Goal: Task Accomplishment & Management: Manage account settings

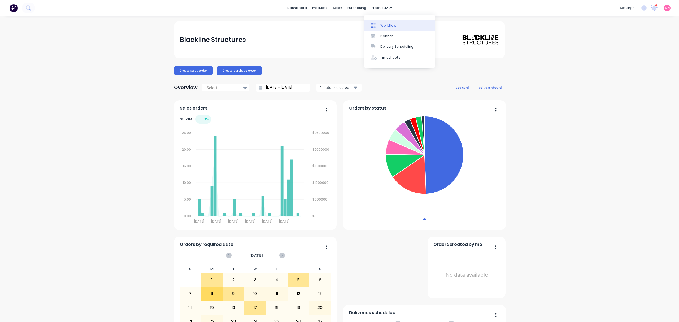
click at [373, 27] on icon at bounding box center [373, 25] width 5 height 5
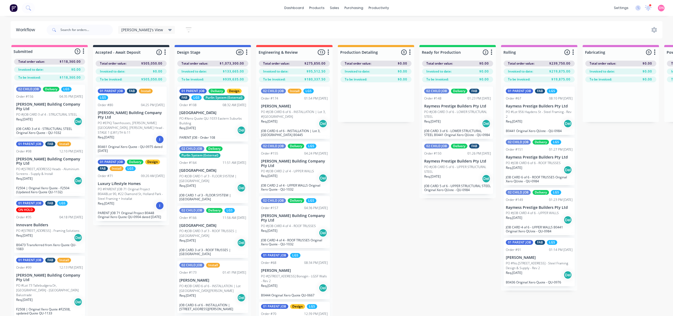
click at [329, 51] on icon "button" at bounding box center [329, 52] width 2 height 7
click at [318, 70] on button "Notifications" at bounding box center [305, 72] width 53 height 9
click at [362, 128] on div "Submitted 5 Status colour #FF69B4 hex #FF69B4 Save Cancel Summaries Total order…" at bounding box center [668, 190] width 1345 height 290
click at [327, 52] on button "button" at bounding box center [328, 52] width 6 height 6
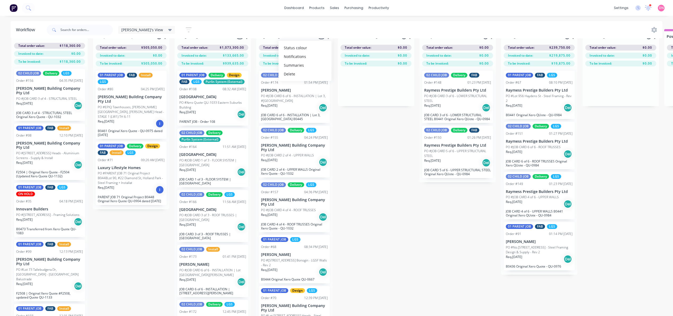
scroll to position [24, 0]
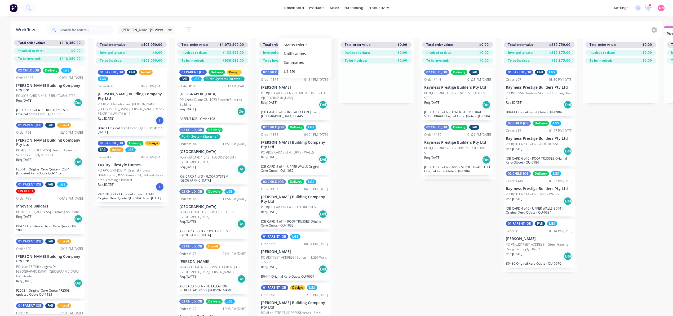
click at [13, 7] on img at bounding box center [14, 8] width 8 height 8
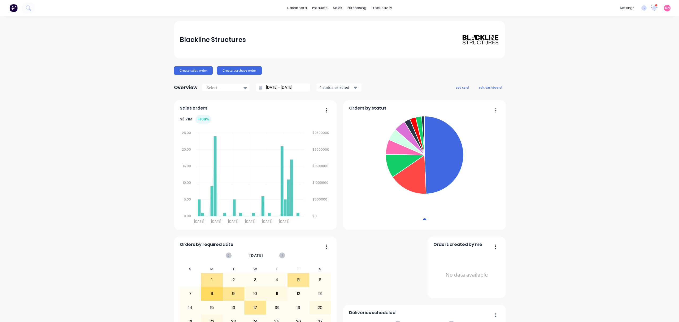
drag, startPoint x: 651, startPoint y: 314, endPoint x: 654, endPoint y: 309, distance: 6.2
click at [663, 8] on div "DN Blackline Structures Demi Nguyen Administrator Profile Sign out" at bounding box center [666, 8] width 7 height 7
click at [665, 8] on span "DN" at bounding box center [667, 8] width 5 height 5
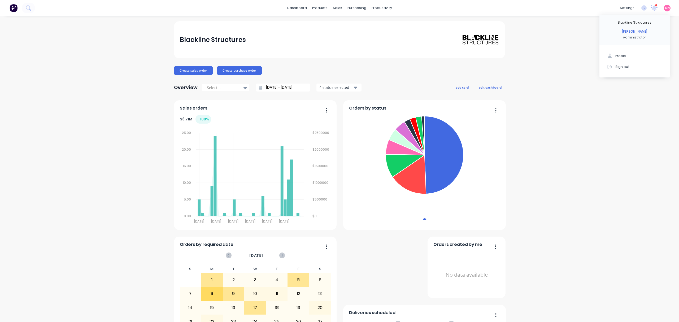
click at [623, 48] on div "Profile Sign out" at bounding box center [634, 61] width 70 height 32
click at [617, 51] on button "Profile" at bounding box center [634, 56] width 70 height 11
drag, startPoint x: 671, startPoint y: 311, endPoint x: 1332, endPoint y: 615, distance: 727.9
click at [672, 312] on div "Open Intercom Messenger" at bounding box center [666, 309] width 13 height 13
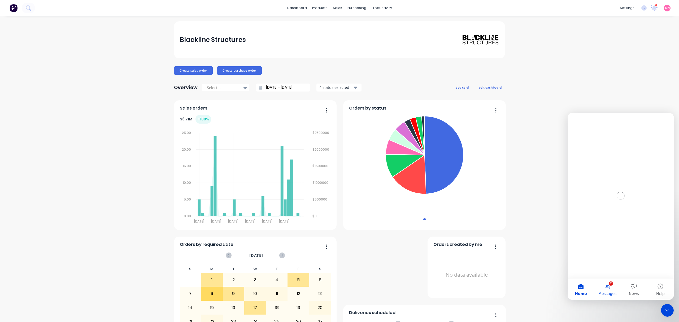
click at [611, 286] on button "2 Messages" at bounding box center [607, 288] width 27 height 21
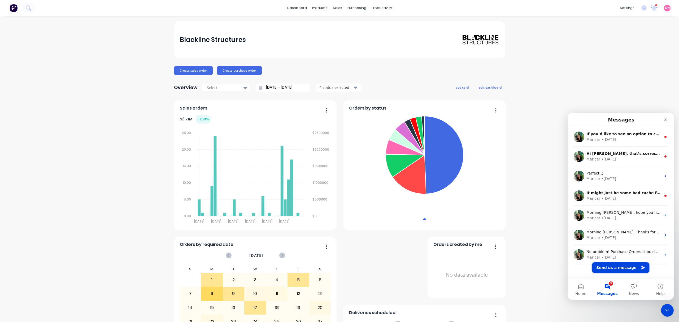
click at [626, 264] on button "Send us a message" at bounding box center [620, 267] width 57 height 11
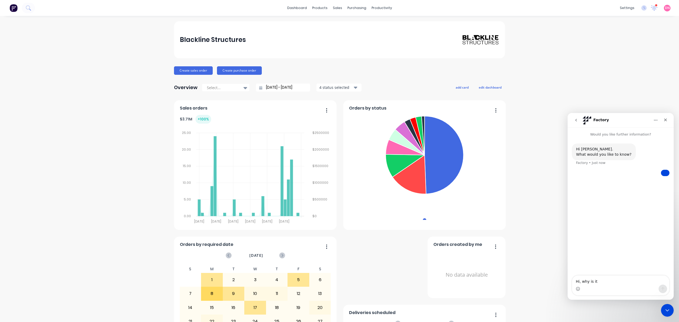
type textarea "Hi, why is it"
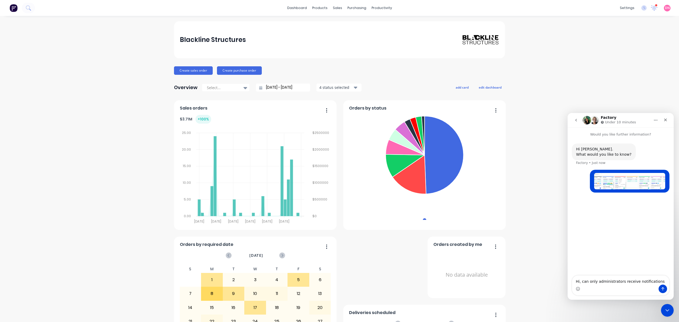
type textarea "Hi, can only administrators receive notifications?"
type textarea "I'd like other members of my team to also be able to receive notifications."
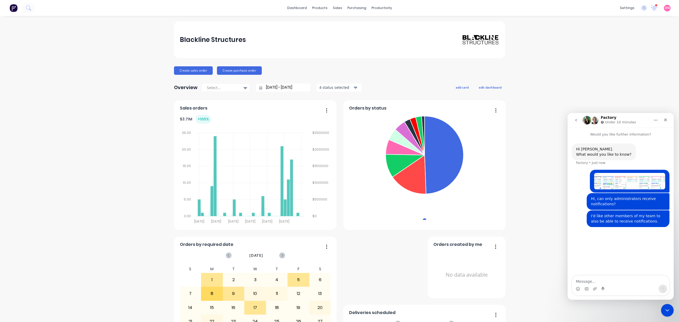
click at [670, 124] on div "Intercom messenger" at bounding box center [665, 120] width 10 height 10
click at [321, 25] on div at bounding box center [318, 25] width 8 height 5
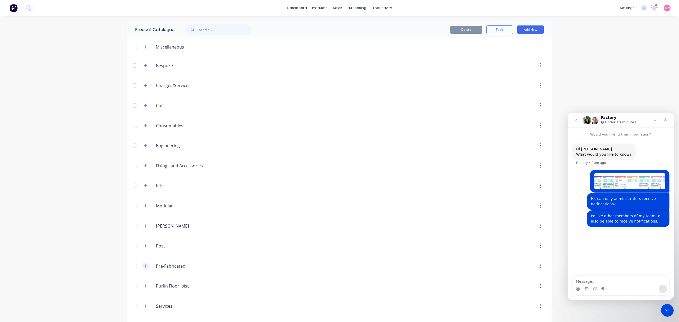
click at [144, 268] on icon "button" at bounding box center [145, 266] width 3 height 4
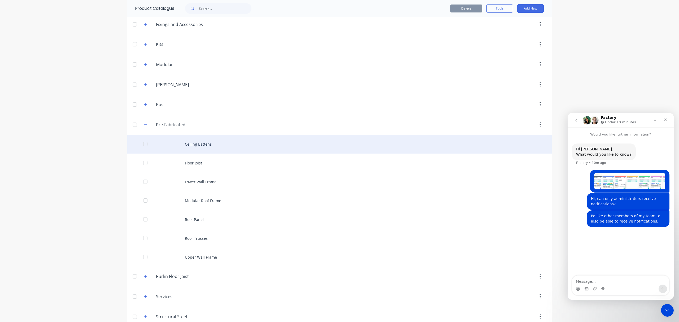
click at [209, 147] on div "Ceiling Battens" at bounding box center [339, 144] width 424 height 19
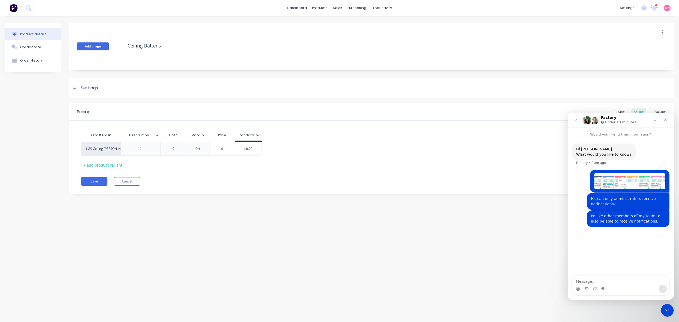
click at [104, 48] on button "Add image" at bounding box center [93, 46] width 32 height 8
click at [666, 119] on icon "Close" at bounding box center [665, 120] width 4 height 4
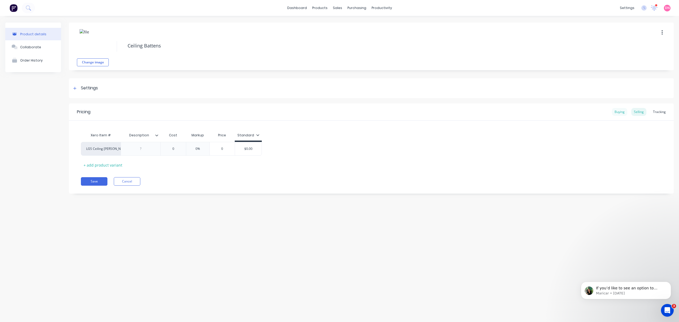
click at [621, 111] on div "Buying" at bounding box center [618, 112] width 15 height 8
click at [142, 151] on div at bounding box center [141, 146] width 40 height 13
click at [93, 86] on div "Settings" at bounding box center [89, 88] width 17 height 7
type textarea "x"
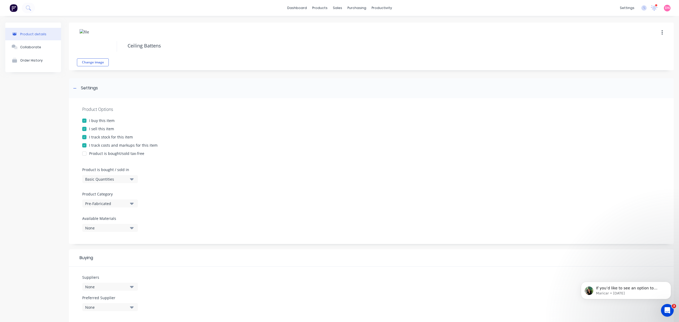
scroll to position [71, 0]
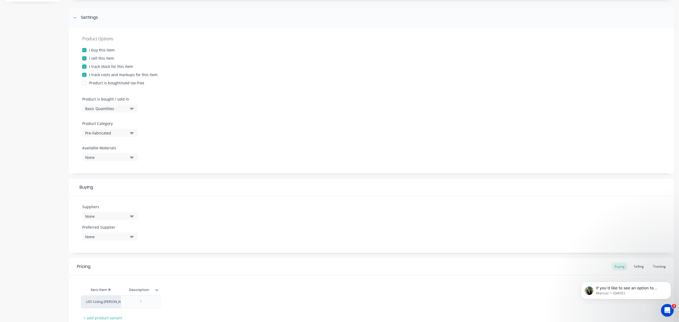
click at [122, 212] on button "None" at bounding box center [110, 216] width 56 height 8
click at [127, 229] on input "text" at bounding box center [126, 232] width 56 height 11
type input "red"
click at [133, 254] on div "Red Dog Steel Fabrications Pty Ltd" at bounding box center [124, 256] width 53 height 6
click at [215, 216] on div "Suppliers 1 suppliers selected red Red Dog Steel Fabrications Pty Ltd [PERSON_N…" at bounding box center [371, 224] width 604 height 57
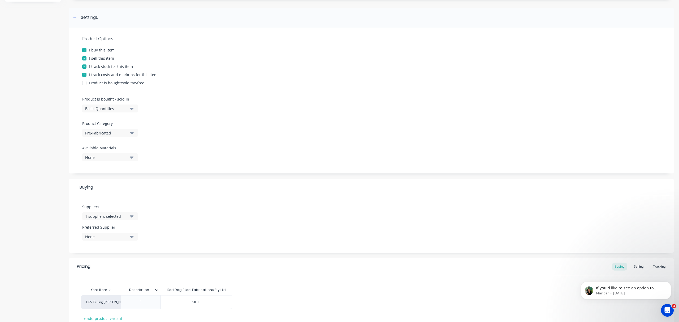
click at [110, 236] on div "None" at bounding box center [106, 237] width 42 height 6
drag, startPoint x: 118, startPoint y: 249, endPoint x: 114, endPoint y: 257, distance: 8.4
click at [118, 249] on Supplier "text" at bounding box center [126, 252] width 56 height 11
click at [106, 266] on div "Red Dog Steel Fabrications Pty Ltd" at bounding box center [124, 266] width 53 height 6
type textarea "x"
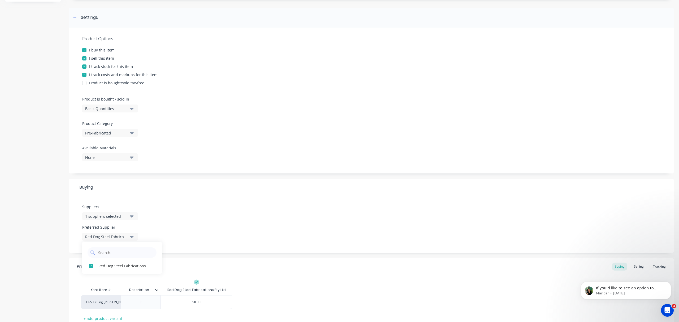
click at [202, 228] on div "Suppliers 1 suppliers selected red Preferred Supplier Red Dog Steel Fabrication…" at bounding box center [371, 224] width 604 height 57
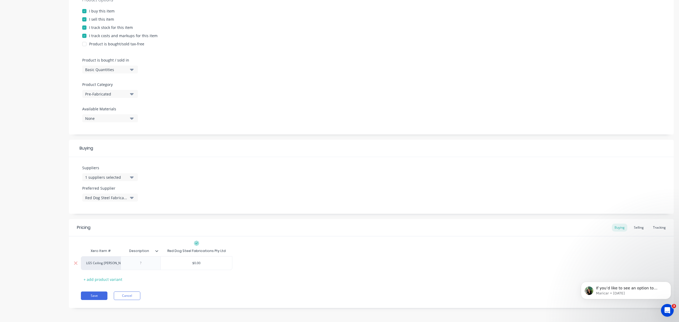
scroll to position [110, 0]
type input "$0.00"
click at [205, 262] on input "$0.00" at bounding box center [196, 262] width 71 height 5
drag, startPoint x: 205, startPoint y: 262, endPoint x: 165, endPoint y: 263, distance: 40.3
click at [165, 263] on input "$0.00" at bounding box center [196, 262] width 71 height 5
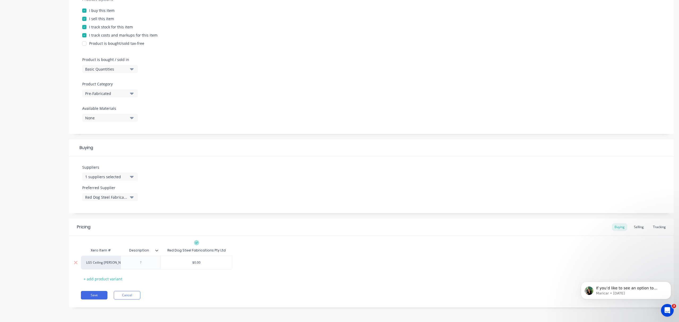
type textarea "x"
type input "5"
type textarea "x"
type input "5."
type textarea "x"
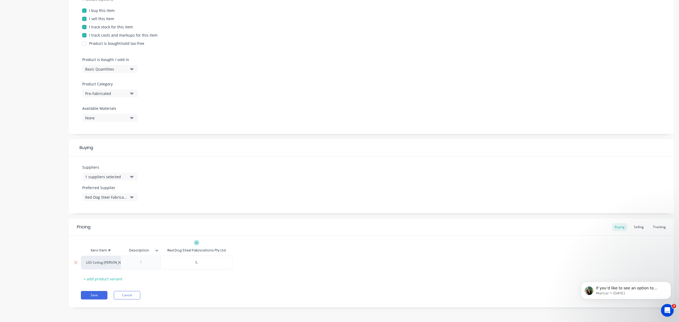
type input "5.6"
type textarea "x"
type input "$5.60"
click at [147, 260] on div at bounding box center [140, 262] width 27 height 7
paste div
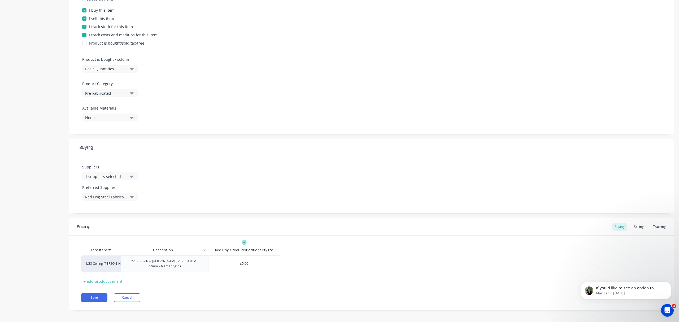
click at [232, 289] on div "Pricing Buying Selling Tracking Xero Item # Description Red Dog Steel Fabricati…" at bounding box center [371, 263] width 604 height 91
click at [111, 281] on div "+ add product variant" at bounding box center [103, 281] width 44 height 8
type textarea "x"
click at [184, 281] on div at bounding box center [164, 278] width 87 height 14
click at [162, 276] on div at bounding box center [164, 278] width 27 height 7
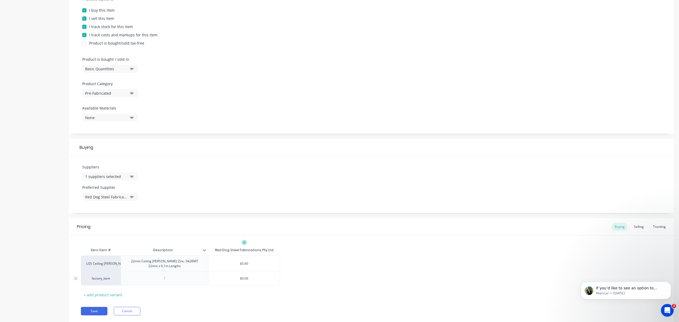
paste div
click at [179, 279] on div "22mm Ceiling [PERSON_NAME] TRUECORE® 042BMT 22mm x 6.1m Lengths" at bounding box center [164, 280] width 83 height 12
click at [169, 262] on div "22mm Ceiling [PERSON_NAME] Zinc. 042BMT 22mm x 6.1m Lengths" at bounding box center [164, 264] width 83 height 12
click at [171, 263] on div "22mm Ceiling [PERSON_NAME] Zinc. 042BMT 22mm x 6.1m Lengths" at bounding box center [164, 264] width 83 height 12
click at [186, 278] on div "22mm Ceiling [PERSON_NAME] TRUECORE 0.42BMT 22mm x 6.1m Lengths" at bounding box center [164, 280] width 83 height 12
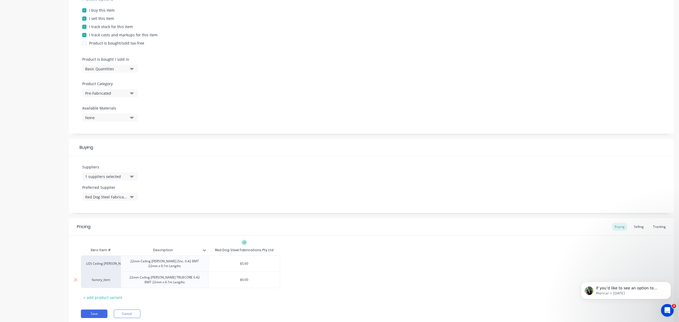
type textarea "x"
type input "$0.00"
drag, startPoint x: 263, startPoint y: 278, endPoint x: 201, endPoint y: 281, distance: 61.6
click at [201, 281] on div "factory_item 22mm Ceiling [PERSON_NAME] TRUECORE 0.42 BMT 22mm x 6.1m Lengths $…" at bounding box center [180, 279] width 199 height 16
type textarea "x"
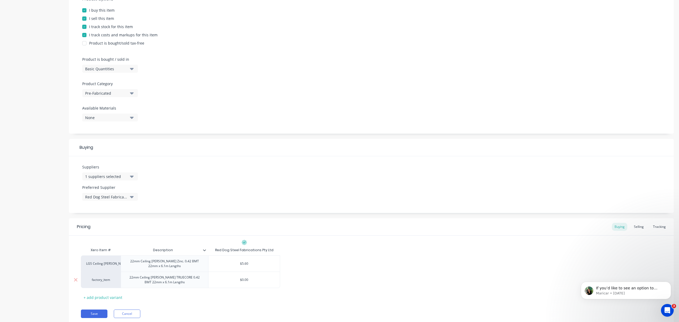
type input "5"
type textarea "x"
type input "5."
type textarea "x"
type input "5.0"
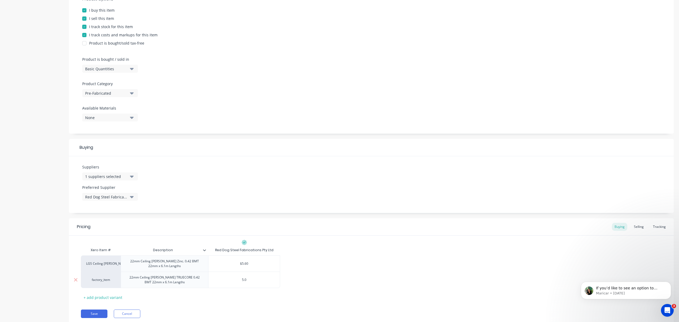
type textarea "x"
type input "5."
type textarea "x"
type input "5.8"
type textarea "x"
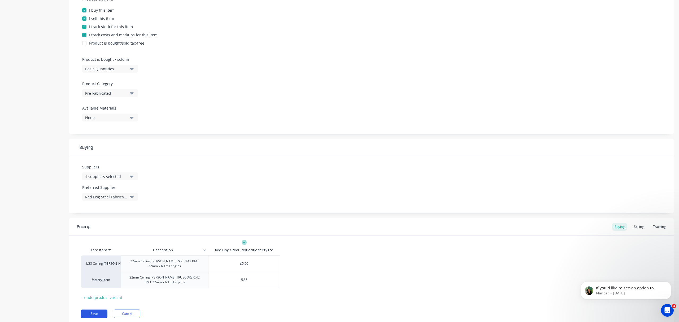
type input "5.85"
click at [93, 315] on button "Save" at bounding box center [94, 313] width 27 height 8
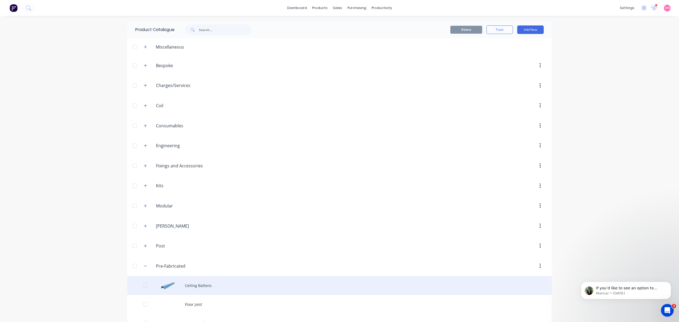
click at [186, 285] on div "Ceiling Battens" at bounding box center [339, 285] width 424 height 19
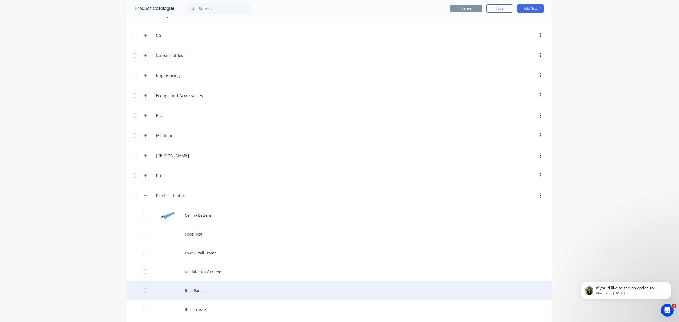
scroll to position [71, 0]
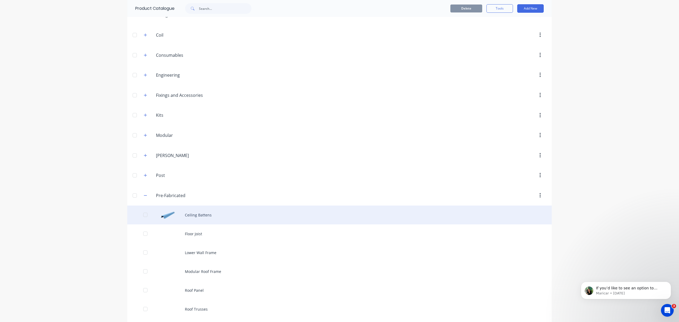
click at [165, 216] on div "Ceiling Battens" at bounding box center [339, 214] width 424 height 19
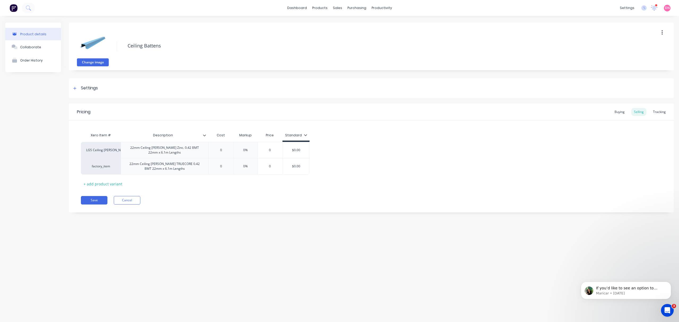
click at [98, 60] on button "Change image" at bounding box center [93, 62] width 32 height 8
click at [101, 201] on button "Save" at bounding box center [94, 200] width 27 height 8
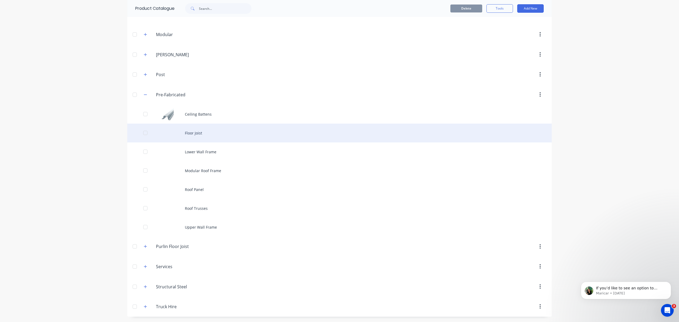
scroll to position [173, 0]
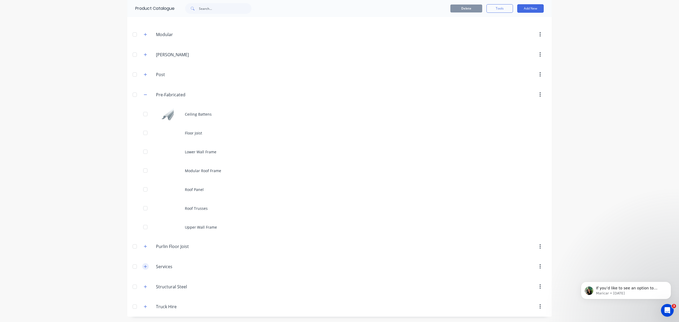
click at [144, 265] on icon "button" at bounding box center [145, 267] width 3 height 4
click at [159, 265] on input "Services" at bounding box center [187, 266] width 63 height 6
click at [162, 308] on input "Truck Hire" at bounding box center [187, 306] width 63 height 6
click at [144, 307] on button "button" at bounding box center [145, 306] width 7 height 7
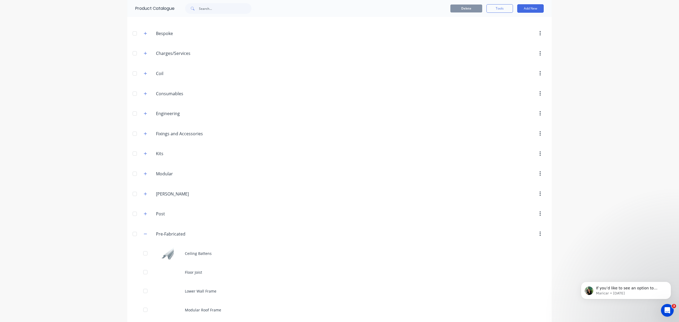
scroll to position [0, 0]
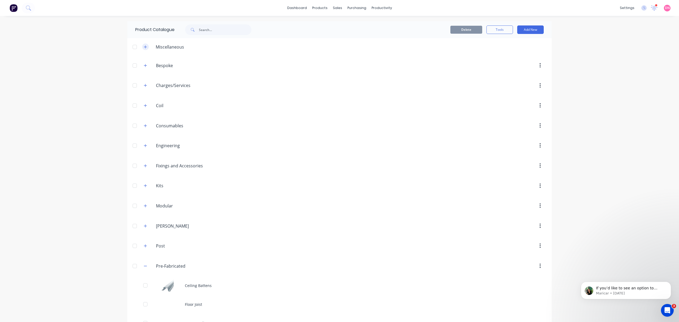
click at [143, 44] on button "button" at bounding box center [145, 46] width 7 height 7
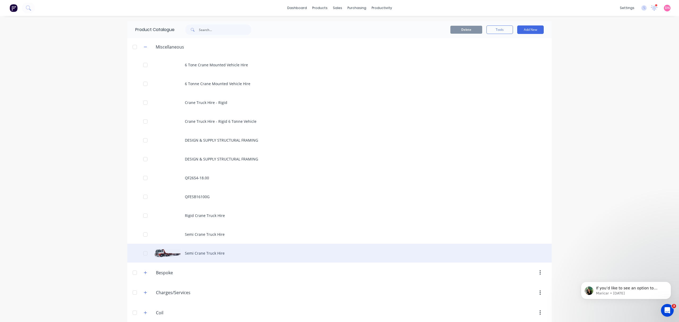
click at [143, 252] on div at bounding box center [145, 253] width 11 height 11
click at [189, 252] on div "Semi Crane Truck Hire" at bounding box center [339, 253] width 424 height 19
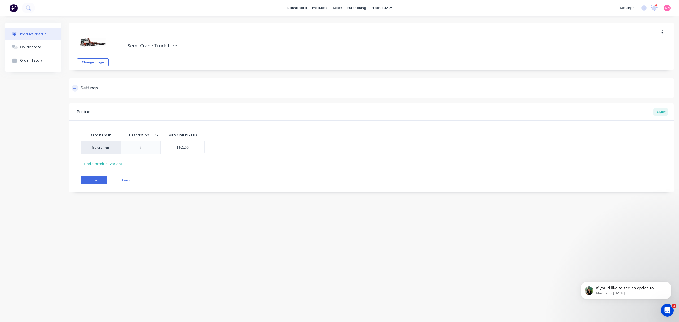
click at [91, 86] on div "Settings" at bounding box center [89, 88] width 17 height 7
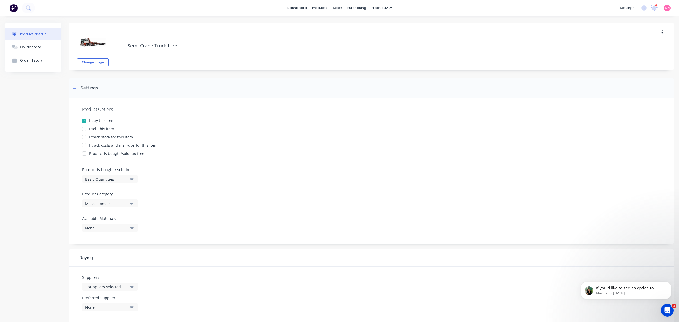
click at [83, 129] on div at bounding box center [84, 129] width 11 height 11
click at [85, 144] on div at bounding box center [84, 145] width 11 height 11
click at [109, 181] on div "Basic Quantities" at bounding box center [106, 179] width 42 height 6
click at [112, 213] on div "Custom Formula" at bounding box center [122, 213] width 80 height 11
click at [120, 202] on div "Miscellaneous" at bounding box center [106, 204] width 42 height 6
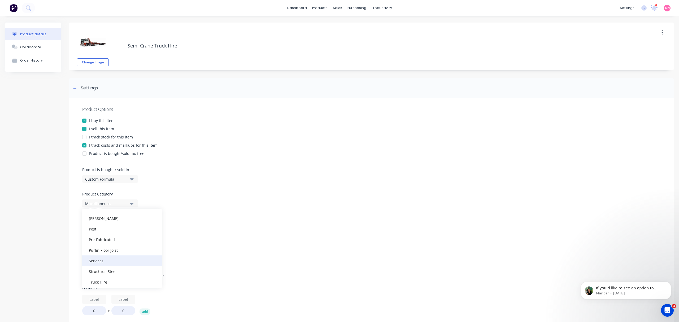
scroll to position [111, 0]
click at [127, 279] on div "Truck Hire" at bounding box center [122, 280] width 80 height 11
type textarea "x"
click at [124, 226] on div "None" at bounding box center [106, 228] width 42 height 6
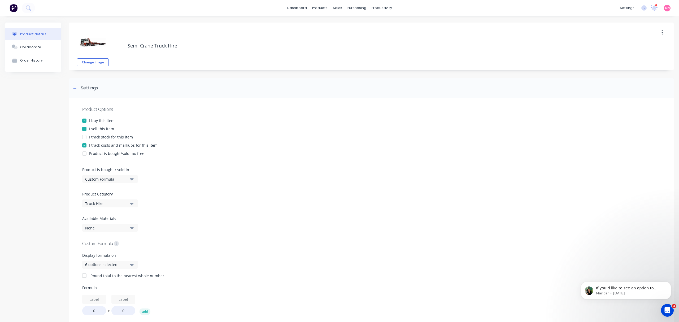
click at [125, 263] on div "6 options selected" at bounding box center [106, 265] width 42 height 6
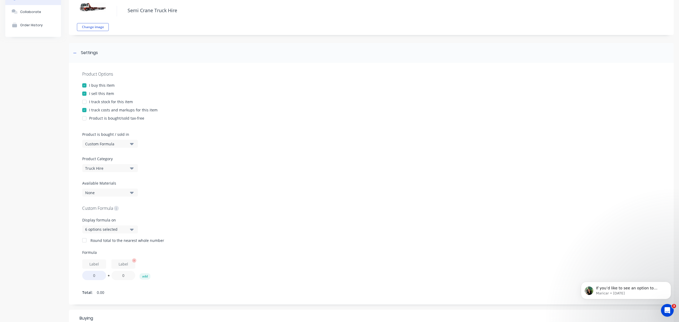
click at [122, 275] on input "0" at bounding box center [123, 275] width 24 height 9
click at [128, 274] on input "0" at bounding box center [123, 275] width 24 height 9
click at [98, 265] on input "text" at bounding box center [94, 263] width 24 height 9
type input "R"
type input "Hourly Rate"
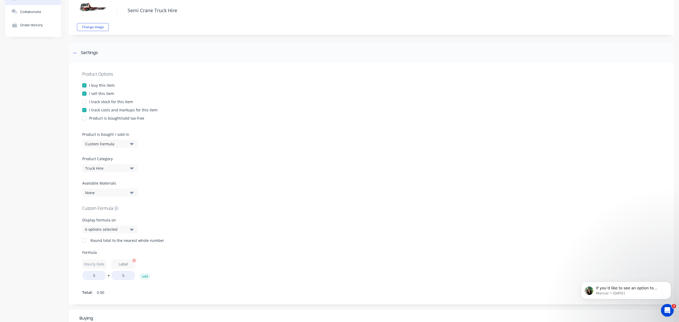
type textarea "x"
click at [122, 262] on input "text" at bounding box center [123, 263] width 24 height 9
drag, startPoint x: 103, startPoint y: 266, endPoint x: 52, endPoint y: 261, distance: 51.2
click at [52, 261] on div "Product details Collaborate Order History Change image Semi Crane Truck Hire Se…" at bounding box center [339, 237] width 668 height 500
type input "@"
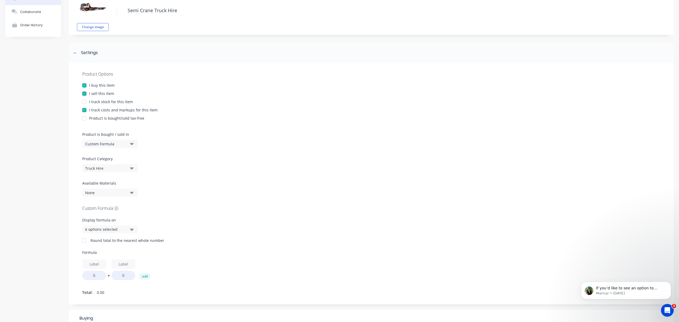
click at [131, 140] on button "Custom Formula" at bounding box center [110, 144] width 56 height 8
click at [129, 156] on div "Basic Quantities" at bounding box center [122, 157] width 80 height 11
type textarea "x"
click at [135, 190] on button "None" at bounding box center [110, 192] width 56 height 8
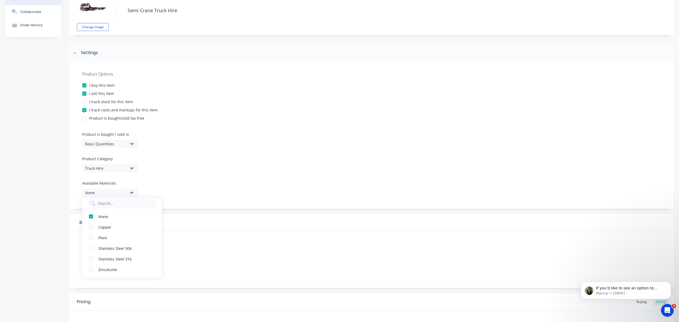
click at [238, 131] on div at bounding box center [371, 128] width 578 height 8
click at [132, 253] on icon "button" at bounding box center [132, 251] width 4 height 2
click at [118, 177] on input "text" at bounding box center [126, 178] width 56 height 11
type input "t"
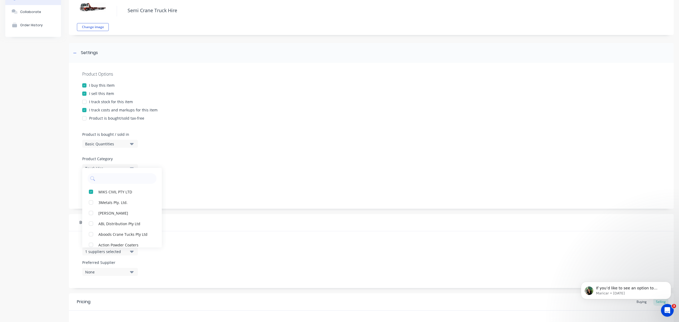
click at [247, 133] on div "Product Options I buy this item I sell this item I track stock for this item I …" at bounding box center [371, 136] width 604 height 146
click at [129, 252] on button "1 suppliers selected" at bounding box center [110, 251] width 56 height 8
click at [126, 173] on input "text" at bounding box center [126, 178] width 56 height 11
type input "tea"
click at [111, 196] on button "Team Transport" at bounding box center [122, 191] width 80 height 11
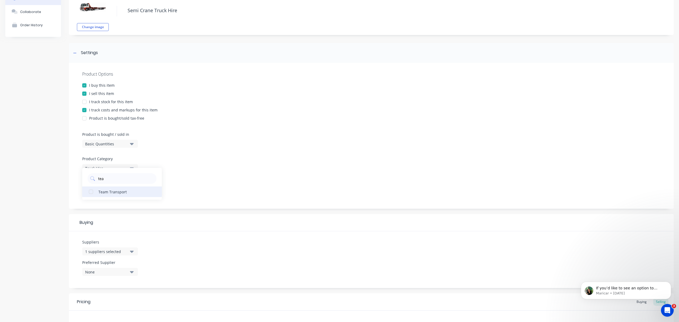
type textarea "x"
drag, startPoint x: 120, startPoint y: 178, endPoint x: 69, endPoint y: 178, distance: 50.6
click at [69, 178] on div "Product Options I buy this item I sell this item I track stock for this item I …" at bounding box center [371, 175] width 604 height 225
click at [111, 190] on div "None" at bounding box center [106, 193] width 42 height 6
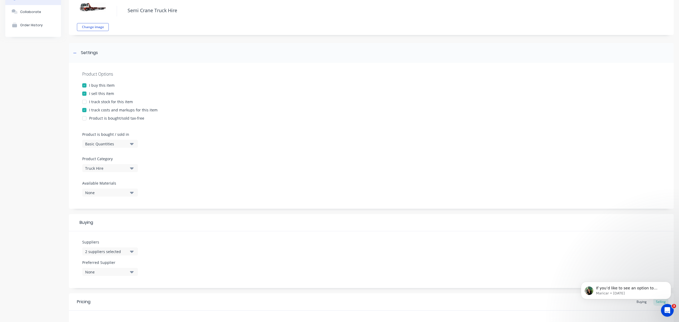
click at [128, 256] on div "Suppliers 2 suppliers selected" at bounding box center [110, 249] width 56 height 20
click at [130, 250] on icon "button" at bounding box center [132, 251] width 4 height 6
drag, startPoint x: 121, startPoint y: 266, endPoint x: 77, endPoint y: 271, distance: 44.6
click at [77, 272] on div "Suppliers 2 suppliers selected tea Team Transport Preferred Supplier None" at bounding box center [371, 259] width 604 height 57
click at [120, 245] on div "Suppliers 2 suppliers selected" at bounding box center [110, 247] width 56 height 16
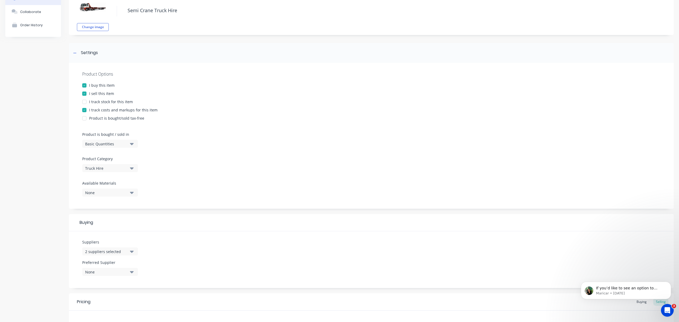
click at [120, 249] on div "2 suppliers selected" at bounding box center [106, 252] width 42 height 6
drag, startPoint x: 112, startPoint y: 266, endPoint x: 91, endPoint y: 272, distance: 22.6
click at [91, 272] on div "tea Team Transport" at bounding box center [122, 273] width 80 height 32
type input "cnc"
click at [117, 278] on div "CNC Cartage" at bounding box center [124, 281] width 53 height 6
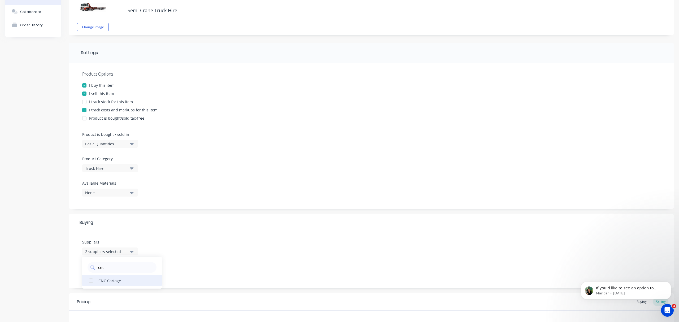
type textarea "x"
drag, startPoint x: 116, startPoint y: 270, endPoint x: 78, endPoint y: 270, distance: 37.1
click at [78, 270] on div "Suppliers 3 suppliers selected cnc CNC Cartage Preferred Supplier None" at bounding box center [371, 259] width 604 height 57
click at [100, 252] on div "3 suppliers selected" at bounding box center [106, 252] width 42 height 6
drag, startPoint x: 106, startPoint y: 269, endPoint x: 98, endPoint y: 268, distance: 8.5
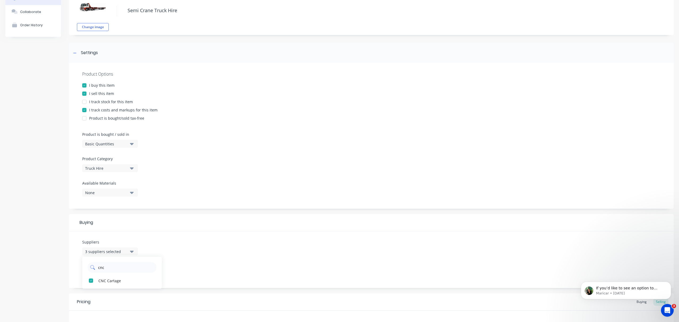
click at [98, 268] on input "cnc" at bounding box center [126, 267] width 56 height 11
type input "sing"
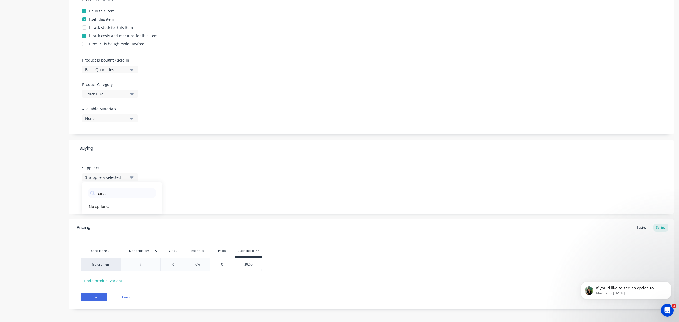
scroll to position [112, 0]
drag, startPoint x: 133, startPoint y: 191, endPoint x: 48, endPoint y: 195, distance: 84.9
click at [48, 195] on div "Product details Collaborate Order History Change image Semi Crane Truck Hire Se…" at bounding box center [339, 113] width 668 height 404
click at [127, 176] on div "3 suppliers selected" at bounding box center [106, 176] width 42 height 6
click at [123, 189] on input "sing" at bounding box center [126, 191] width 56 height 11
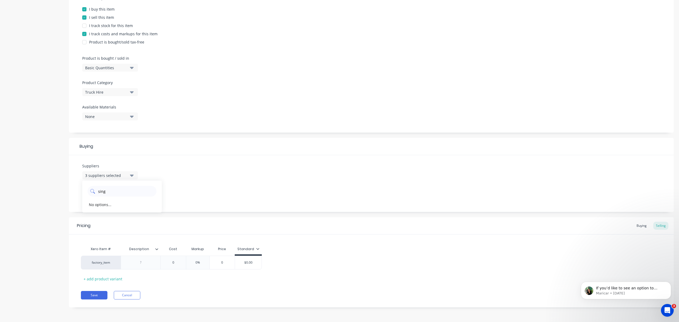
drag, startPoint x: 115, startPoint y: 190, endPoint x: 89, endPoint y: 191, distance: 26.0
click at [89, 191] on div "sing" at bounding box center [121, 191] width 69 height 11
type input "tra"
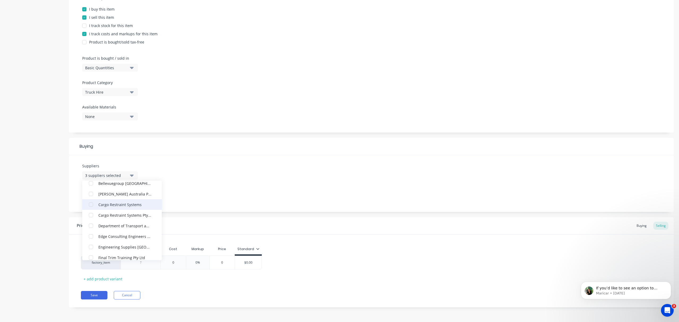
scroll to position [0, 0]
drag, startPoint x: 116, startPoint y: 188, endPoint x: 97, endPoint y: 190, distance: 19.0
click at [97, 190] on div "tra" at bounding box center [121, 191] width 69 height 11
click at [192, 194] on div "Suppliers 3 suppliers selected CNC Cartage MIKS CIVIL PTY LTD Team Transport 3M…" at bounding box center [371, 183] width 604 height 57
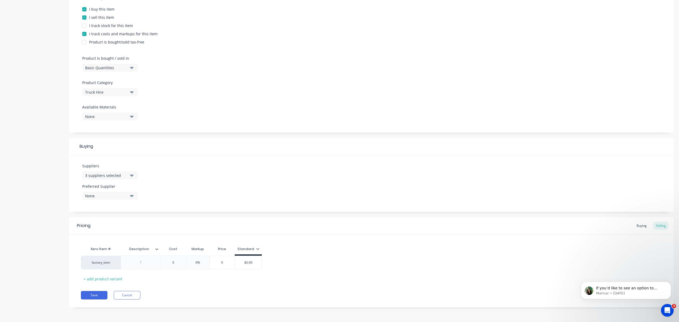
click at [126, 193] on div "None" at bounding box center [106, 196] width 42 height 6
click at [125, 237] on div "MIKS CIVIL PTY LTD" at bounding box center [124, 235] width 53 height 6
type textarea "x"
click at [192, 183] on div "Suppliers 3 suppliers selected Preferred Supplier MIKS CIVIL PTY LTD MIKS CIVIL…" at bounding box center [371, 183] width 604 height 57
click at [637, 224] on div "Buying" at bounding box center [640, 226] width 15 height 8
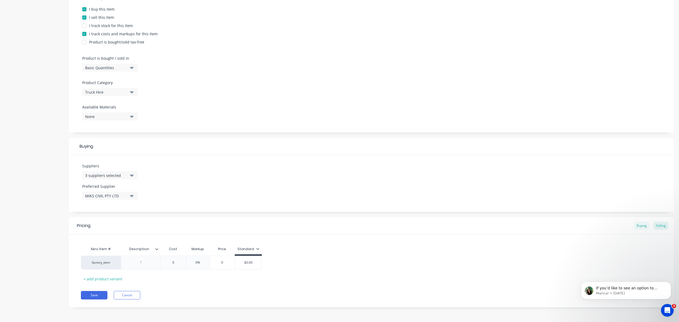
scroll to position [110, 0]
click at [140, 263] on div at bounding box center [140, 262] width 27 height 7
click at [143, 264] on div at bounding box center [140, 262] width 27 height 7
click at [157, 250] on icon at bounding box center [156, 249] width 3 height 3
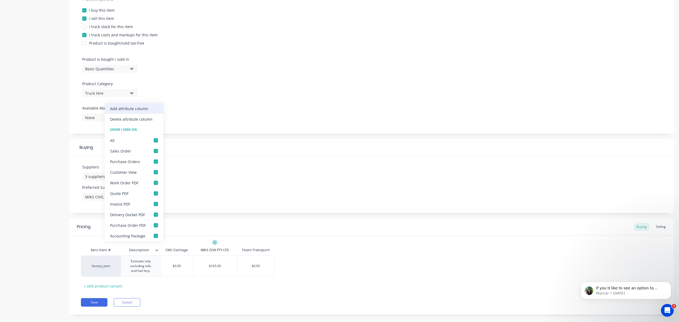
click at [146, 108] on div "Add attribute column" at bounding box center [129, 109] width 38 height 6
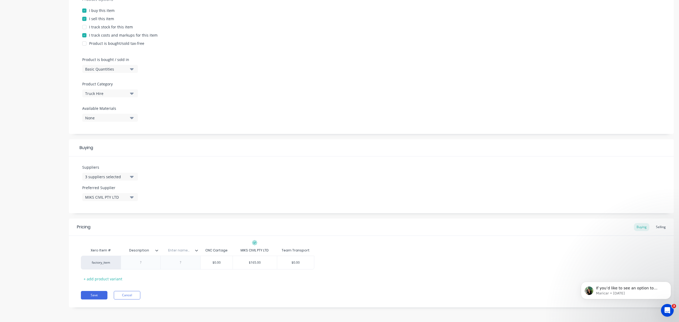
click at [197, 251] on div at bounding box center [198, 250] width 3 height 5
click at [182, 265] on div at bounding box center [180, 262] width 27 height 7
click at [191, 292] on div "Pricing Buying Selling Xero Item # Description Enter name... CNC Cartage MIKS C…" at bounding box center [371, 263] width 604 height 91
click at [195, 264] on div at bounding box center [192, 262] width 27 height 7
click at [207, 249] on icon at bounding box center [207, 250] width 3 height 2
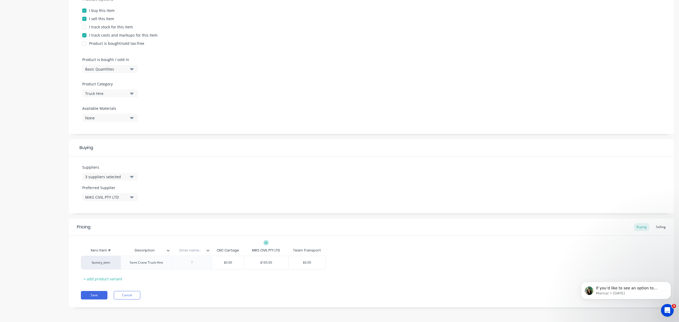
type textarea "x"
click at [194, 249] on input "text" at bounding box center [190, 250] width 37 height 5
type input "Notes"
type textarea "x"
click at [196, 263] on div at bounding box center [192, 262] width 27 height 7
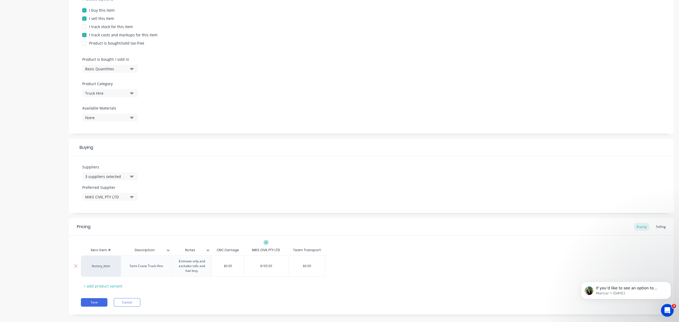
click at [324, 272] on div "$0.00" at bounding box center [306, 265] width 37 height 13
type textarea "x"
type input "$0.00"
click at [608, 286] on p "If you’d like to see an option to customise the card colours in future, we’d re…" at bounding box center [630, 287] width 68 height 5
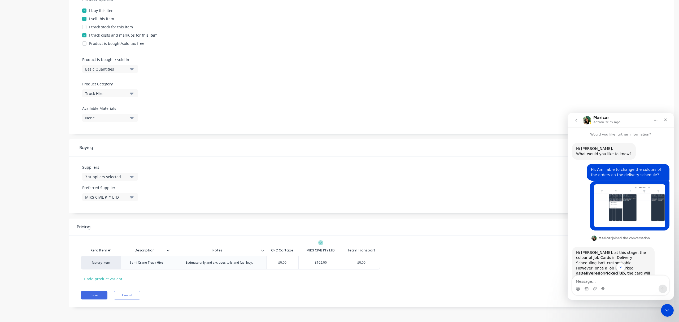
scroll to position [53, 0]
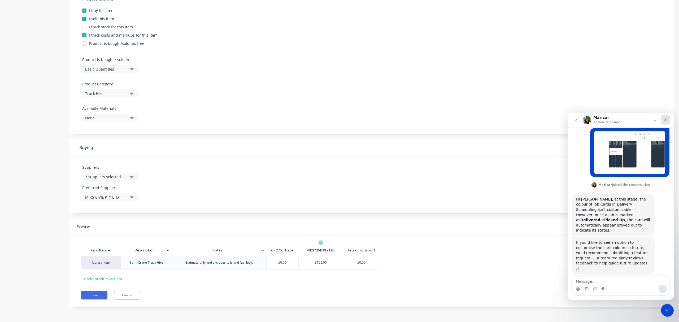
click at [665, 120] on icon "Close" at bounding box center [665, 119] width 3 height 3
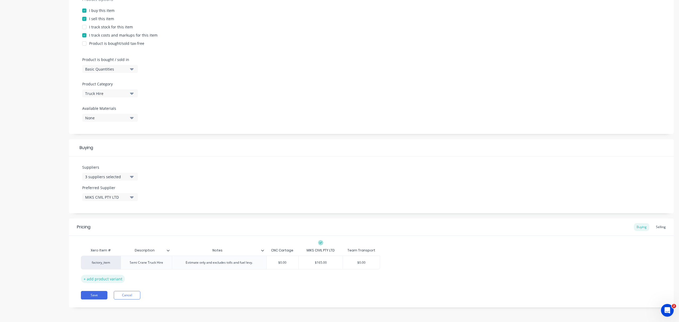
click at [113, 279] on div "+ add product variant" at bounding box center [103, 279] width 44 height 8
type textarea "x"
click at [152, 275] on div at bounding box center [146, 275] width 27 height 7
click at [172, 287] on div "Xero Item # Description Notes CNC Cartage MIKS CIVIL PTY LTD Team Transport fac…" at bounding box center [371, 272] width 580 height 54
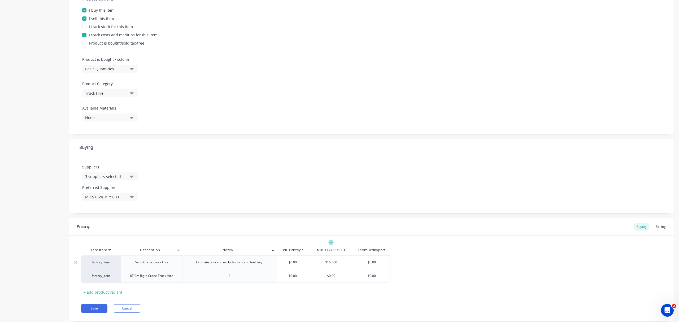
click at [236, 265] on div "Estimate only and excludes tolls and fuel levy." at bounding box center [230, 262] width 76 height 7
drag, startPoint x: 267, startPoint y: 265, endPoint x: 192, endPoint y: 265, distance: 74.5
click at [192, 265] on div "Estimate only and excludes tolls and fuel levy." at bounding box center [230, 262] width 76 height 7
copy div "Estimate only and excludes tolls and fuel levy."
type textarea "x"
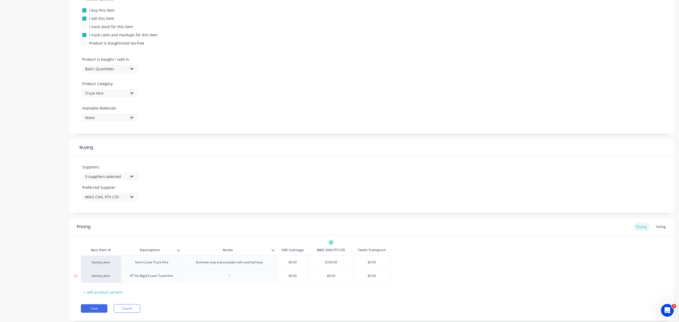
click at [221, 276] on div at bounding box center [229, 275] width 27 height 7
paste div
click at [193, 263] on div "Estimate only and excludes tolls and fuel levy." at bounding box center [230, 262] width 76 height 7
drag, startPoint x: 228, startPoint y: 267, endPoint x: 182, endPoint y: 260, distance: 46.1
click at [182, 260] on div "Total cost is an estimate only and excludes tolls and fuel levy." at bounding box center [229, 263] width 94 height 16
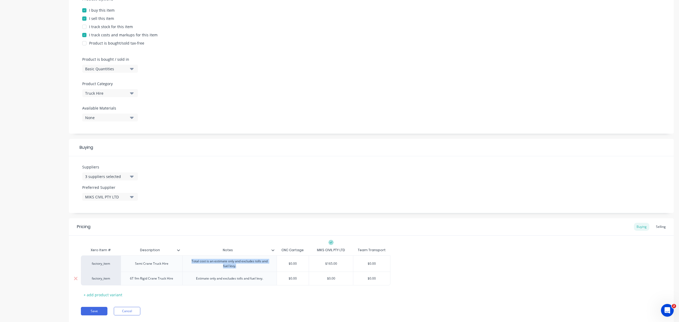
copy div "Total cost is an estimate only and excludes tolls and fuel levy."
click at [261, 280] on div "Estimate only and excludes tolls and fuel levy." at bounding box center [230, 278] width 76 height 7
drag, startPoint x: 266, startPoint y: 281, endPoint x: 240, endPoint y: 281, distance: 26.5
click at [240, 281] on div "factory_item Semi Crane Truck Hire Total cost is an estimate only and excludes …" at bounding box center [371, 270] width 580 height 30
click at [257, 277] on div "Estimate only and excludes tolls and fuel levy." at bounding box center [226, 278] width 76 height 7
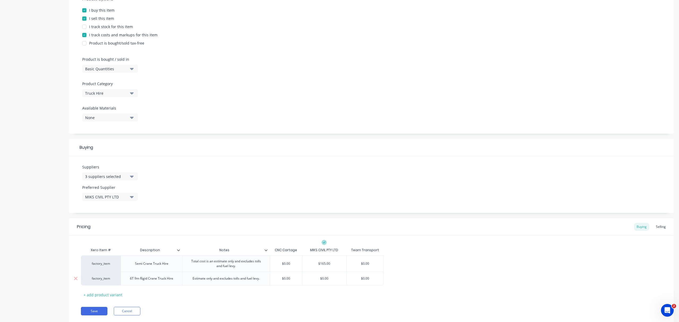
click at [256, 281] on div "Estimate only and excludes tolls and fuel levy." at bounding box center [226, 278] width 76 height 7
click at [231, 297] on div "Xero Item # Description Notes CNC Cartage MIKS CIVIL PTY LTD Team Transport fac…" at bounding box center [371, 273] width 580 height 57
click at [176, 275] on div "6T 9m Rigid Crane Truck Hire" at bounding box center [151, 279] width 61 height 16
click at [122, 90] on div "Truck Hire" at bounding box center [106, 93] width 42 height 6
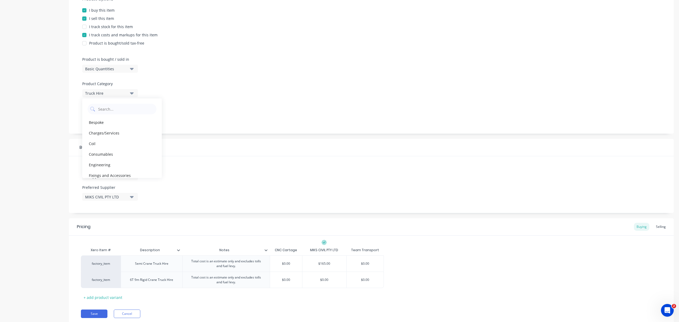
click at [122, 90] on div "Truck Hire" at bounding box center [106, 93] width 42 height 6
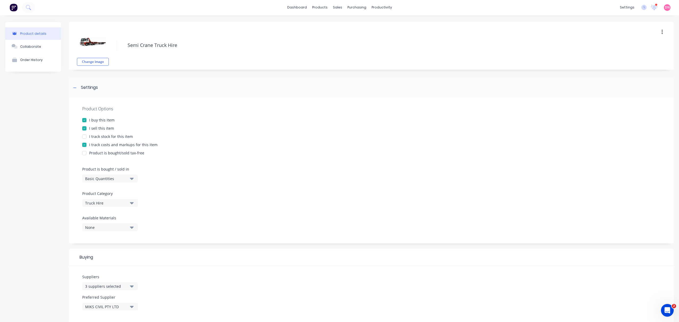
scroll to position [0, 0]
drag, startPoint x: 154, startPoint y: 46, endPoint x: 146, endPoint y: 39, distance: 10.9
click at [115, 44] on div "Change image Semi Crane Truck Hire" at bounding box center [371, 47] width 604 height 48
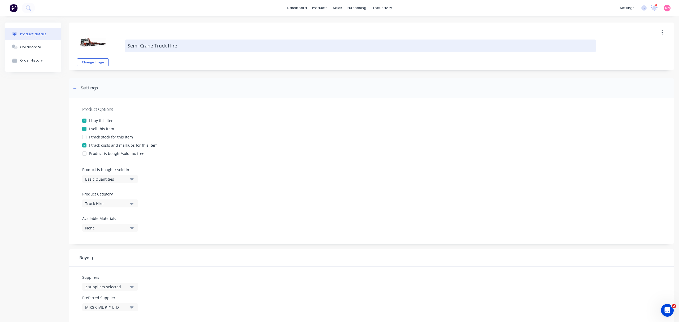
click at [157, 43] on textarea "Semi Crane Truck Hire" at bounding box center [360, 45] width 471 height 12
click at [154, 44] on textarea "Semi Crane Truck Hire" at bounding box center [360, 45] width 471 height 12
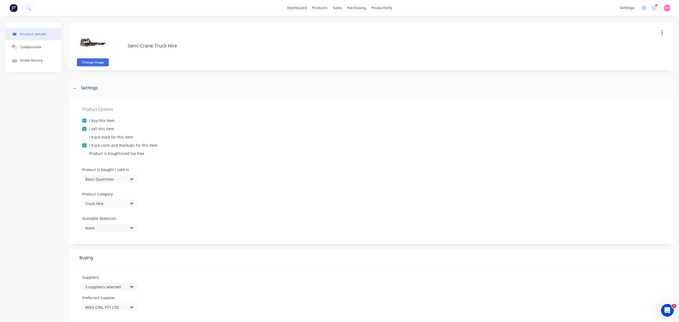
drag, startPoint x: 154, startPoint y: 45, endPoint x: 81, endPoint y: 59, distance: 74.1
click at [81, 59] on div "Change image Semi Crane Truck Hire" at bounding box center [371, 47] width 604 height 48
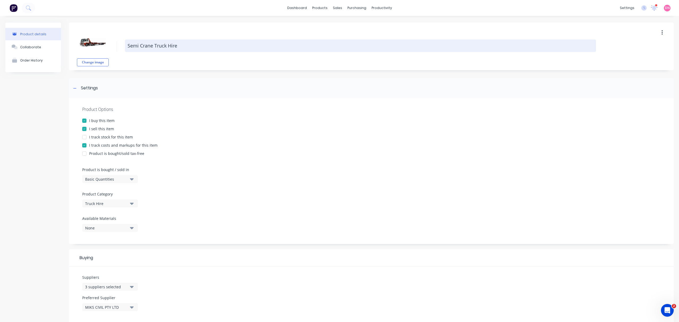
type textarea "x"
type textarea "Truck Hire"
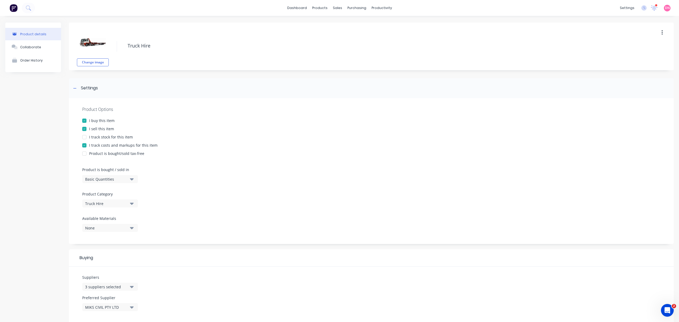
type textarea "x"
type textarea "CTruck Hire"
type textarea "x"
type textarea "CrTruck Hire"
type textarea "x"
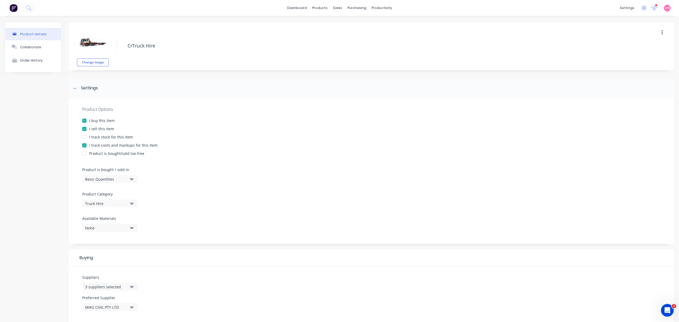
type textarea "CraTruck Hire"
type textarea "x"
type textarea "CranTruck Hire"
type textarea "x"
type textarea "CraneTruck Hire"
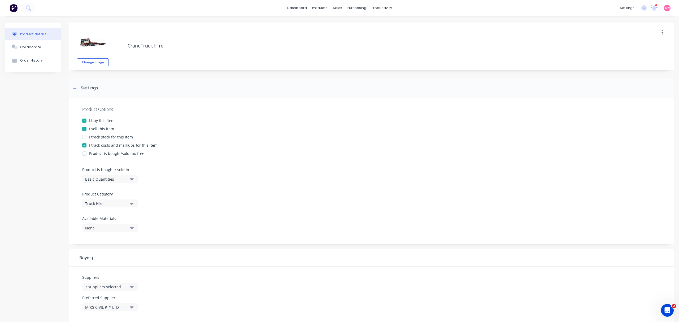
type textarea "x"
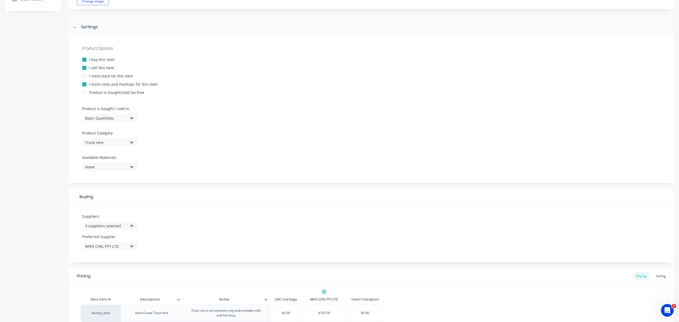
scroll to position [129, 0]
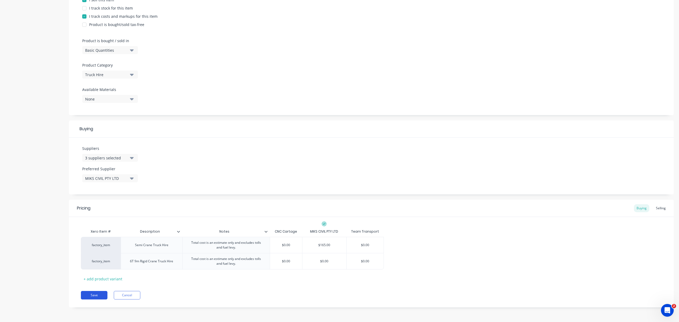
type textarea "Crane Truck Hire"
type textarea "x"
type textarea "Crane Truck Hire"
click at [101, 292] on button "Save" at bounding box center [94, 295] width 27 height 8
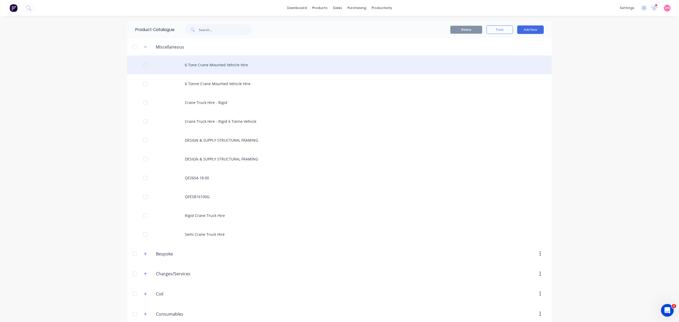
click at [256, 60] on div "6 Tone Crane Mounted Vehicle Hire" at bounding box center [339, 64] width 424 height 19
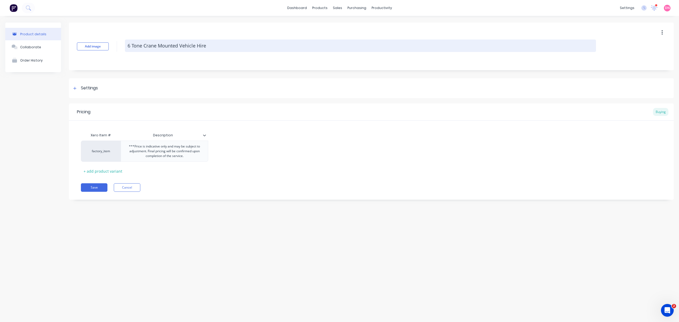
click at [188, 44] on textarea "6 Tone Crane Mounted Vehicle Hire" at bounding box center [360, 45] width 471 height 12
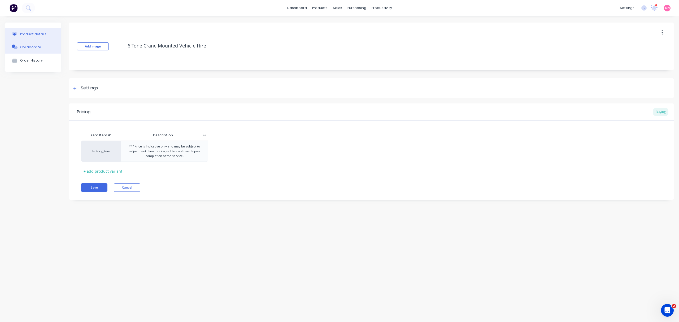
drag, startPoint x: 216, startPoint y: 47, endPoint x: 36, endPoint y: 51, distance: 180.0
click at [36, 51] on div "Product details Collaborate Order History Add image 6 Tone Crane Mounted Vehicl…" at bounding box center [339, 115] width 668 height 185
click at [664, 30] on button "button" at bounding box center [661, 33] width 12 height 10
click at [648, 54] on div "Delete" at bounding box center [642, 57] width 41 height 8
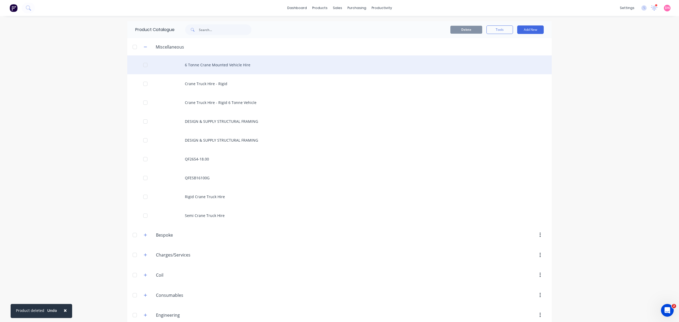
click at [224, 64] on div "6 Tonne Crane Mounted Vehicle Hire" at bounding box center [339, 64] width 424 height 19
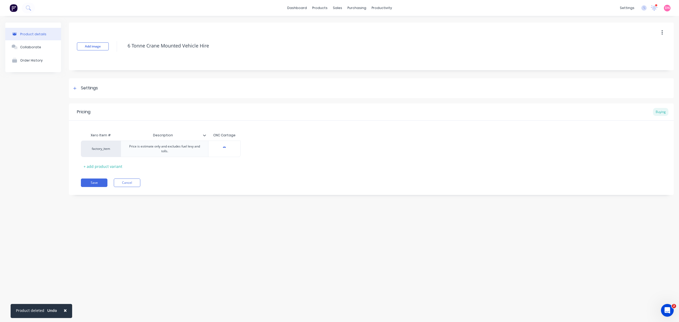
type textarea "x"
type input "$115.40"
drag, startPoint x: 231, startPoint y: 148, endPoint x: 202, endPoint y: 151, distance: 29.8
click at [202, 151] on div "factory_item Price is estimate only and excludes fuel levy and tolls. $115.40 $…" at bounding box center [161, 148] width 160 height 16
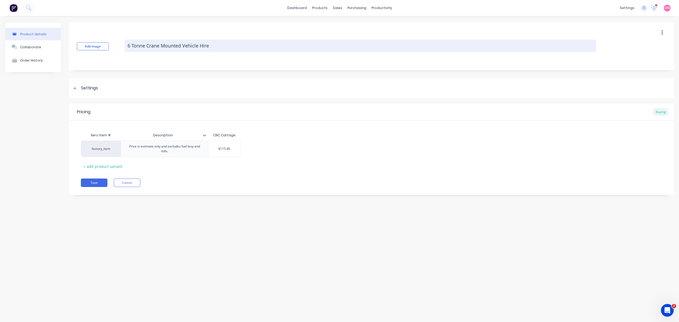
click at [296, 46] on textarea "6 Tonne Crane Mounted Vehicle Hire" at bounding box center [360, 45] width 471 height 12
type textarea "x"
type textarea "6 Tonne Crane Mounted Vehicle Hire"
paste textarea "$115.40"
type textarea "x"
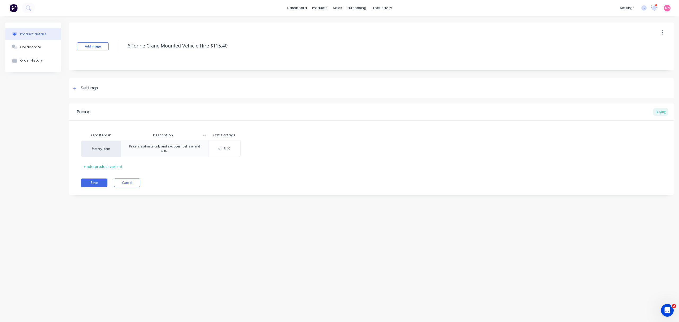
drag, startPoint x: 283, startPoint y: 47, endPoint x: -17, endPoint y: 50, distance: 300.1
click at [0, 50] on html "dashboard products sales purchasing productivity dashboard products Product Cat…" at bounding box center [339, 161] width 679 height 322
type textarea "6 Tonne Crane Mounted Vehicle Hire $115.40"
type textarea "x"
type textarea "6 Tonne Crane Mounted Vehicle Hire $115.40"
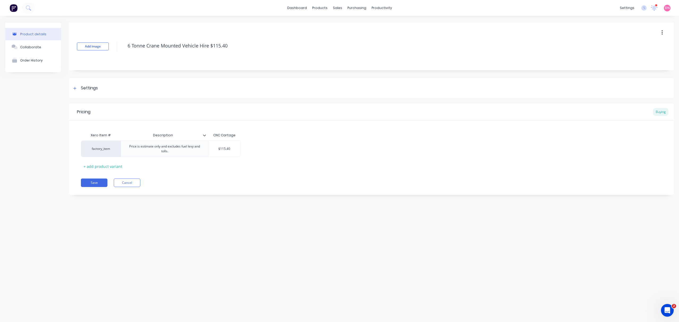
click at [663, 29] on button "button" at bounding box center [661, 33] width 12 height 10
click at [646, 59] on div "Delete" at bounding box center [642, 57] width 41 height 8
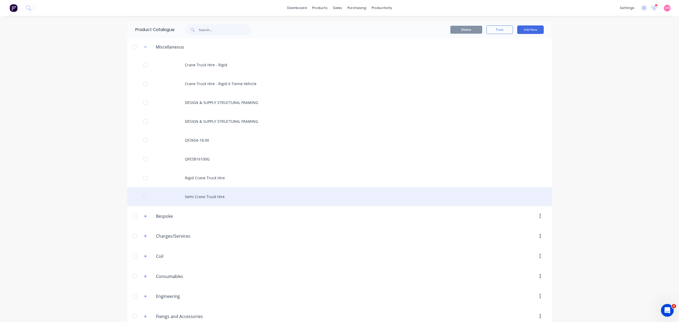
click at [221, 193] on div "Semi Crane Truck Hire" at bounding box center [339, 196] width 424 height 19
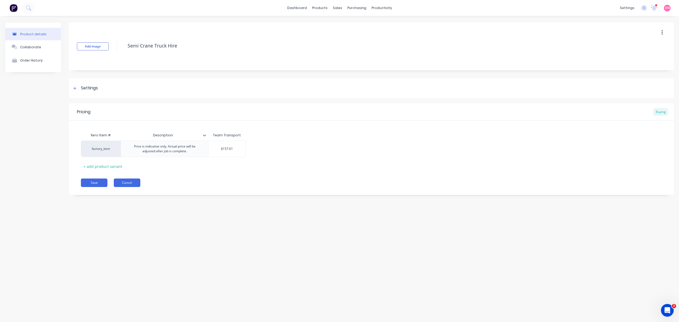
click at [133, 183] on button "Cancel" at bounding box center [127, 182] width 27 height 8
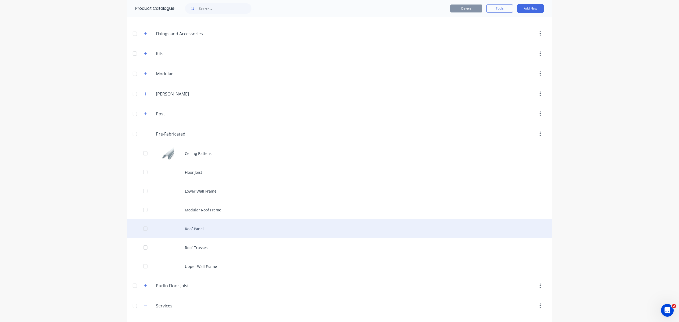
scroll to position [343, 0]
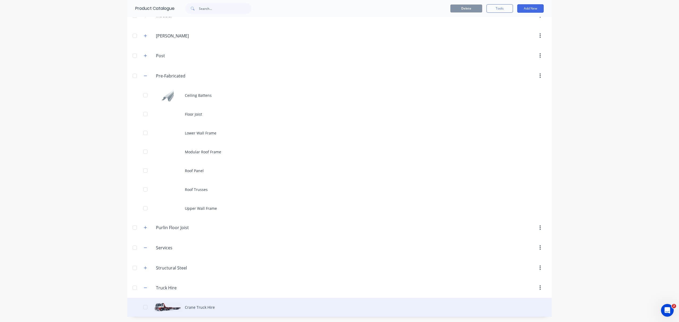
click at [196, 303] on div "Crane Truck Hire" at bounding box center [339, 307] width 424 height 19
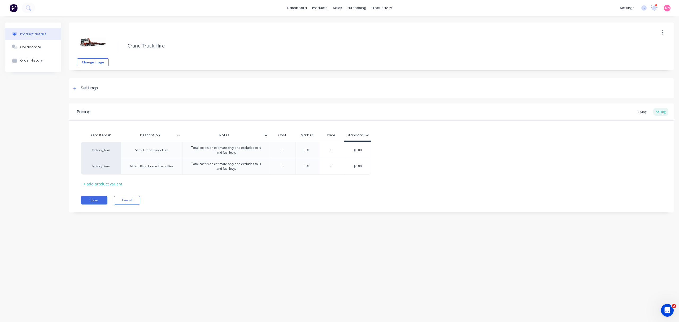
type textarea "x"
click at [163, 168] on div "6T 9m Rigid Crane Truck Hire" at bounding box center [152, 166] width 52 height 7
click at [169, 166] on div "6T 9m Rigid Crane Truck Hire" at bounding box center [152, 166] width 52 height 7
click at [176, 169] on div "6T 9m Rigid Crane Truck Hire" at bounding box center [152, 166] width 52 height 7
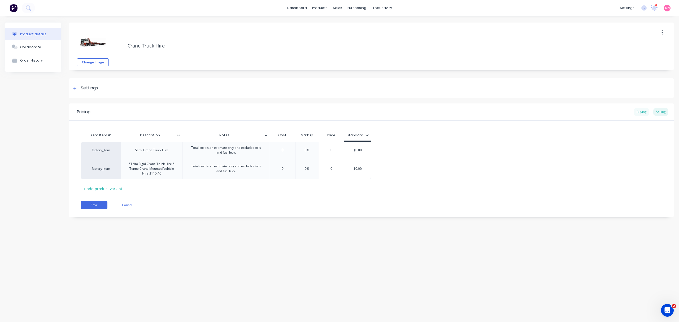
type textarea "x"
click at [637, 113] on div "Buying" at bounding box center [640, 112] width 15 height 8
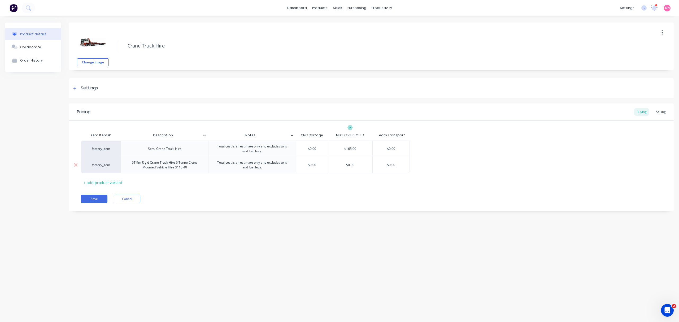
click at [312, 168] on div "$0.00" at bounding box center [312, 164] width 32 height 13
type input "$0.00"
drag, startPoint x: 317, startPoint y: 166, endPoint x: 263, endPoint y: 166, distance: 54.3
click at [263, 166] on div "factory_item 6T 9m Rigid Crane Truck Hire 6 Tonne Crane Mounted Vehicle Hire $1…" at bounding box center [245, 165] width 329 height 16
type textarea "x"
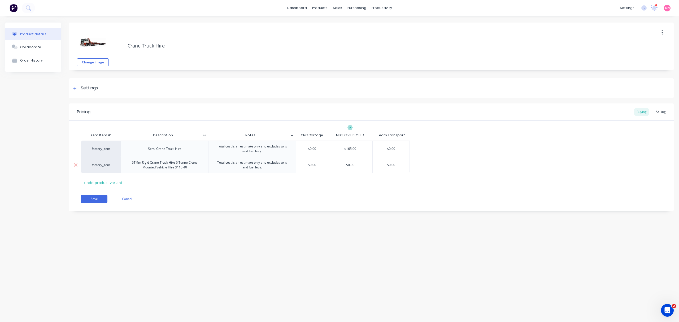
type input "1"
type textarea "x"
type input "11"
type textarea "x"
type input "115"
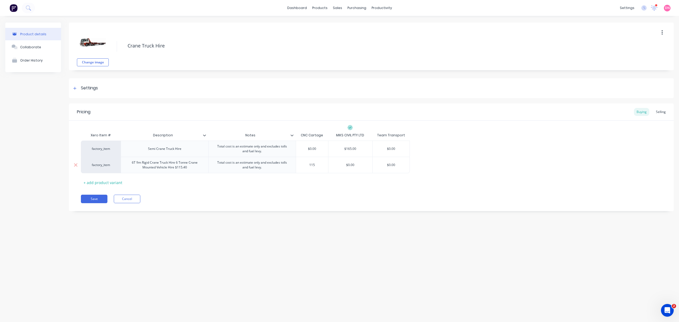
type textarea "x"
type input "115."
type textarea "x"
type input "115.4"
type textarea "x"
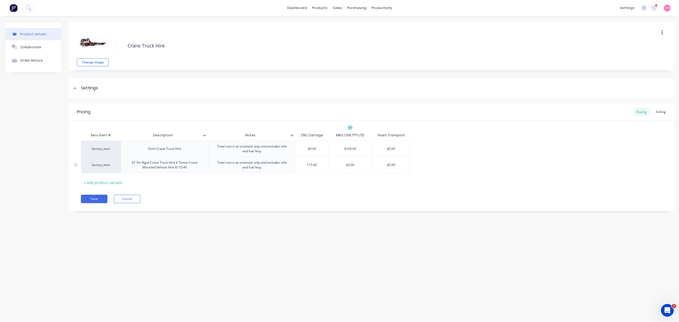
type input "115.40"
click at [182, 162] on div "6T 9m Rigid Crane Truck Hire 6 Tonne Crane Mounted Vehicle Hire $115.40" at bounding box center [164, 165] width 83 height 12
click at [175, 164] on div "6T 9m Rigid Crane Truck Hire 6 Tonne Crane Mounted Vehicle Hire $115.40" at bounding box center [164, 165] width 83 height 12
drag, startPoint x: 177, startPoint y: 165, endPoint x: 125, endPoint y: 160, distance: 52.3
click at [125, 160] on div "6T 9m Rigid Crane Truck Hire 6 Tonne Crane Mounted Vehicle Hire $115.40" at bounding box center [164, 165] width 83 height 12
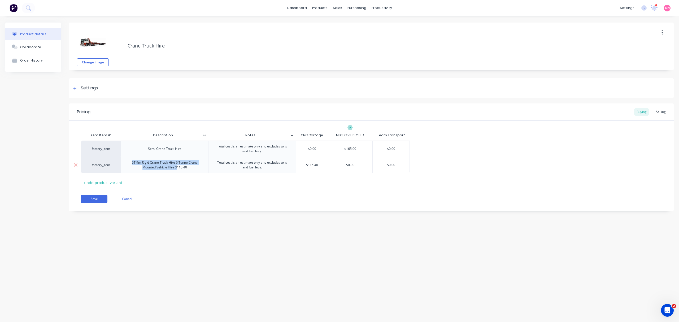
drag, startPoint x: 164, startPoint y: 163, endPoint x: 175, endPoint y: 165, distance: 11.1
click at [165, 163] on div "6T 9m Rigid Crane Truck Hire 6 Tonne Crane Mounted Vehicle Hire $115.40" at bounding box center [164, 165] width 83 height 12
click at [176, 165] on div "6T 9m Rigid Crane Truck Hire 6 Tonne Crane Mounted Vehicle Hire $115.40" at bounding box center [164, 165] width 83 height 12
drag, startPoint x: 175, startPoint y: 163, endPoint x: 133, endPoint y: 161, distance: 42.7
click at [133, 161] on div "6T 9m Rigid Crane Truck Hire 6 Tonne Crane Mounted Vehicle Hire $115.40" at bounding box center [164, 165] width 83 height 12
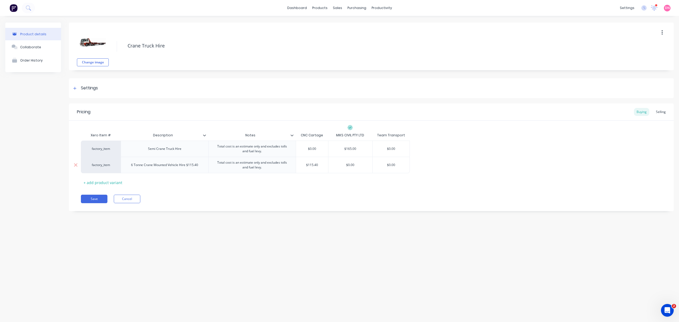
click at [202, 166] on div "6 Tonne Crane Mounted Vehicle Hire $115.40" at bounding box center [164, 165] width 87 height 16
drag, startPoint x: 202, startPoint y: 167, endPoint x: 187, endPoint y: 167, distance: 15.1
click at [187, 167] on div "factory_item Semi Crane Truck Hire Total cost is an estimate only and excludes …" at bounding box center [371, 156] width 580 height 33
drag, startPoint x: 197, startPoint y: 165, endPoint x: 187, endPoint y: 165, distance: 9.5
click at [187, 165] on div "6 Tonne Crane Mounted Vehicle Hire $115.40" at bounding box center [165, 164] width 76 height 7
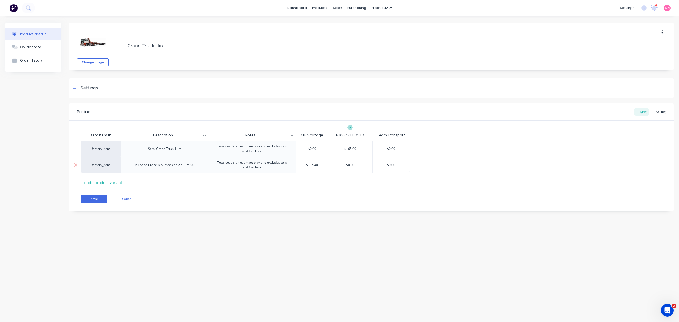
click at [195, 166] on div "6 Tonne Crane Mounted Vehicle Hire $0" at bounding box center [164, 164] width 67 height 7
click at [148, 166] on div "6 Tonne Crane Mounted Vehicle Hire" at bounding box center [164, 164] width 63 height 7
click at [146, 166] on div "6 Tonne Crane Mounted Vehicle Hire" at bounding box center [164, 164] width 63 height 7
click at [146, 167] on div "6 Tonne Crane Mounted Vehicle Hire" at bounding box center [164, 164] width 63 height 7
click at [199, 165] on div "6T Crane Mounted Vehicle Hire" at bounding box center [164, 165] width 87 height 16
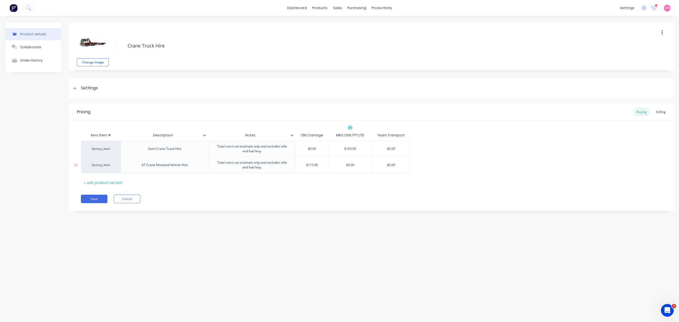
click at [187, 164] on div "6T Crane Mounted Vehicle Hire" at bounding box center [164, 164] width 55 height 7
click at [98, 196] on button "Save" at bounding box center [94, 199] width 27 height 8
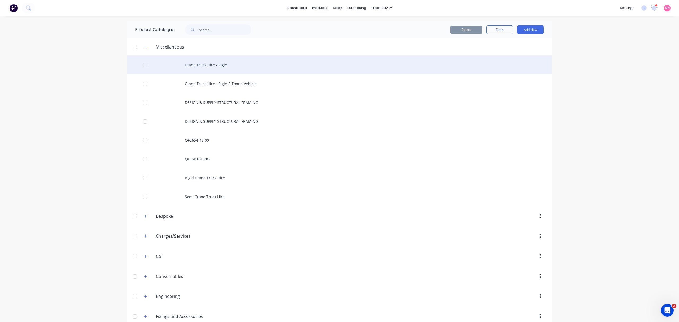
click at [232, 65] on div "Crane Truck Hire - Rigid" at bounding box center [339, 64] width 424 height 19
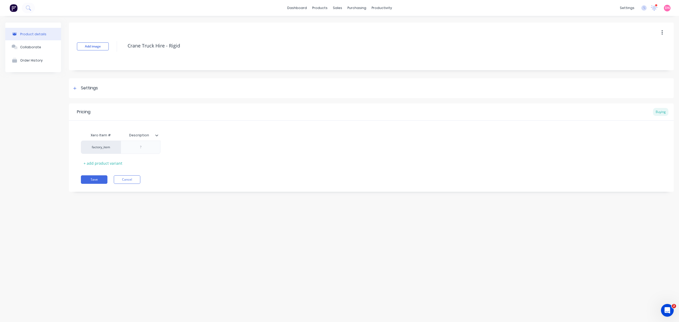
click at [664, 30] on button "button" at bounding box center [661, 33] width 12 height 10
click at [646, 57] on div "Delete" at bounding box center [642, 57] width 41 height 8
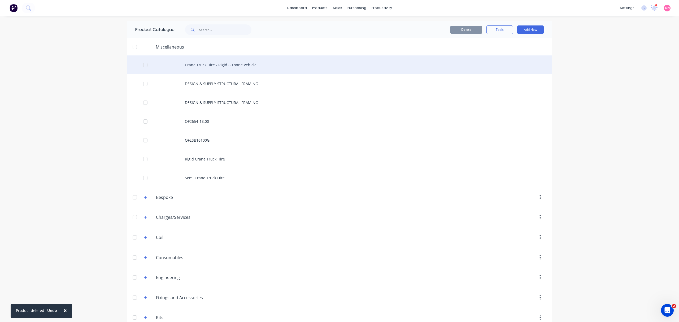
click at [254, 67] on div "Crane Truck Hire - Rigid 6 Tonne Vehicle" at bounding box center [339, 64] width 424 height 19
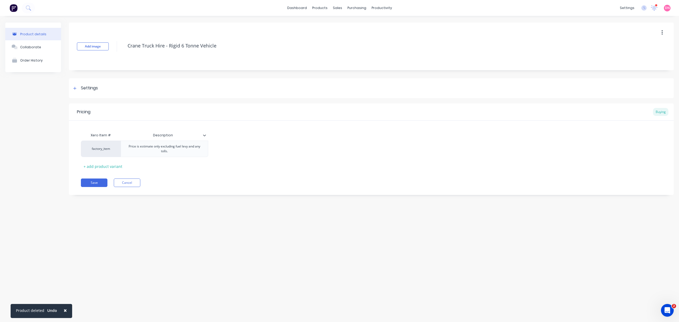
click at [661, 32] on icon "button" at bounding box center [661, 33] width 1 height 6
click at [635, 55] on div "Delete" at bounding box center [642, 57] width 41 height 8
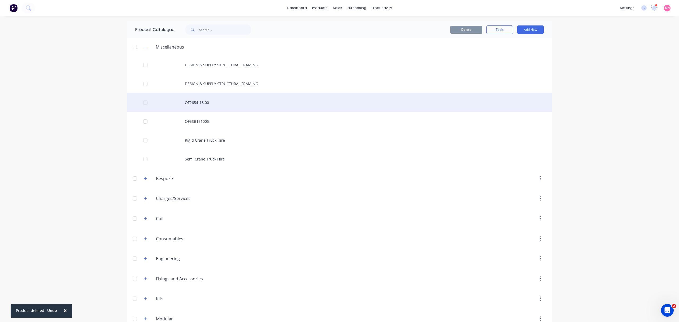
click at [243, 107] on div "QF2654-18.00" at bounding box center [339, 102] width 424 height 19
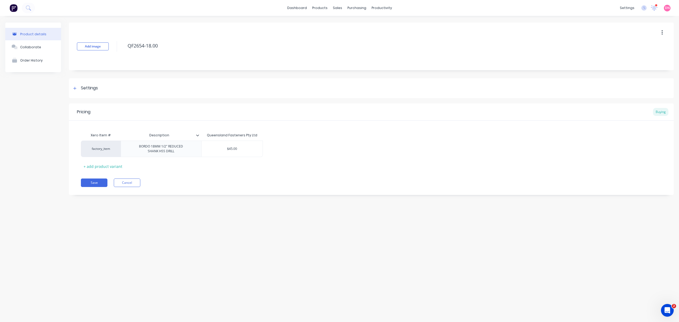
click at [660, 32] on button "button" at bounding box center [661, 33] width 12 height 10
click at [86, 90] on div "Settings" at bounding box center [89, 88] width 17 height 7
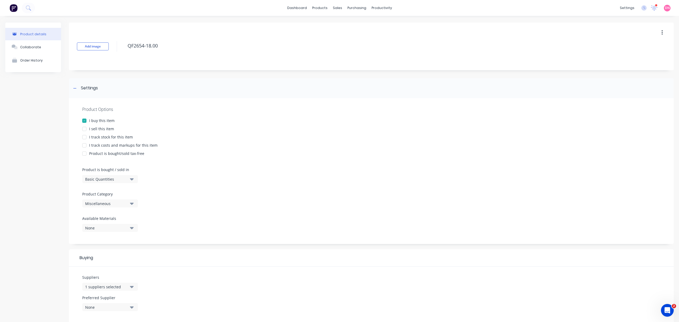
click at [105, 128] on div "I sell this item" at bounding box center [101, 129] width 25 height 6
click at [123, 202] on div "Miscellaneous" at bounding box center [106, 204] width 42 height 6
click at [140, 251] on div "Fixings and Accessories" at bounding box center [122, 250] width 80 height 11
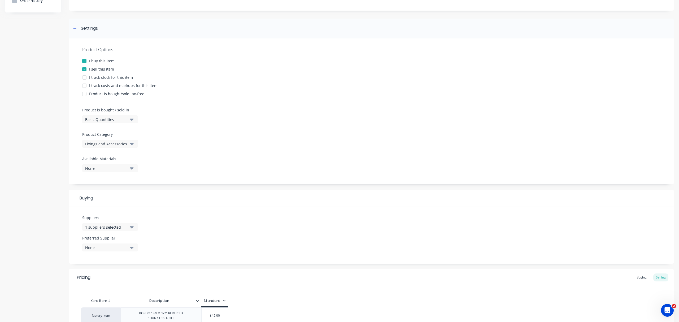
scroll to position [106, 0]
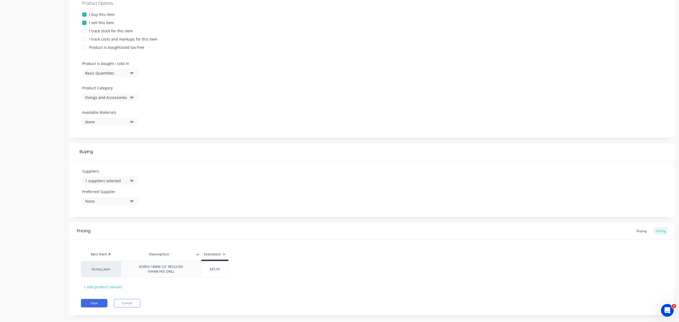
click at [132, 201] on icon "button" at bounding box center [132, 201] width 4 height 2
click at [133, 228] on div "Queensland Fasteners Pty Ltd" at bounding box center [124, 230] width 53 height 6
click at [98, 303] on button "Save" at bounding box center [94, 303] width 27 height 8
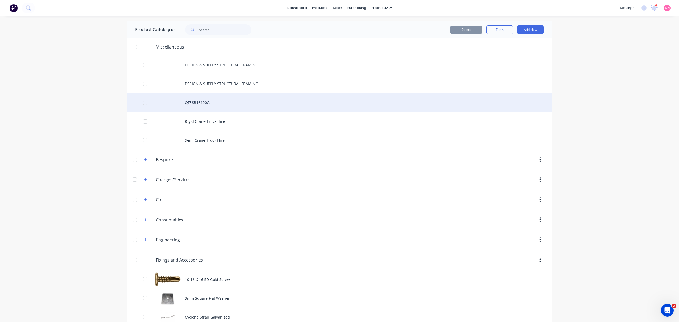
click at [225, 102] on div "QFESB16100G" at bounding box center [339, 102] width 424 height 19
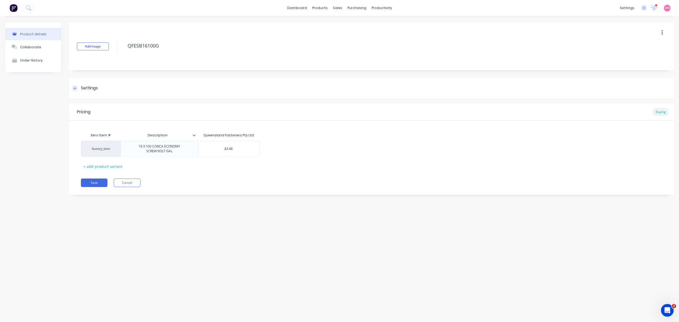
click at [100, 89] on div "Settings" at bounding box center [371, 88] width 604 height 20
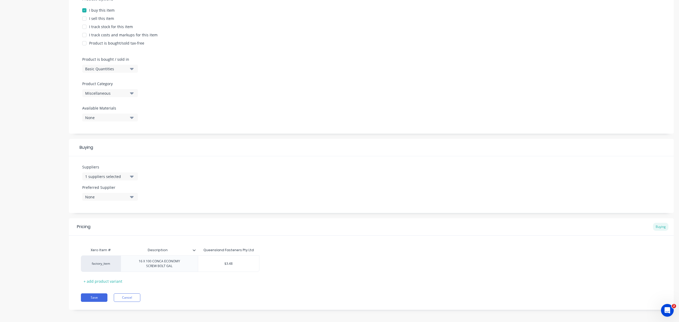
scroll to position [113, 0]
click at [167, 261] on div "16 X 100 CONCA ECONOMY SCREW BOLT GAL" at bounding box center [159, 261] width 50 height 12
drag, startPoint x: 177, startPoint y: 265, endPoint x: 135, endPoint y: 257, distance: 42.6
click at [135, 257] on div "16 X 100 CONCA ECONOMY SCREW BOLT GAL" at bounding box center [159, 261] width 50 height 12
copy div "16 X 100 CONCA ECONOMY SCREW BOLT GAL"
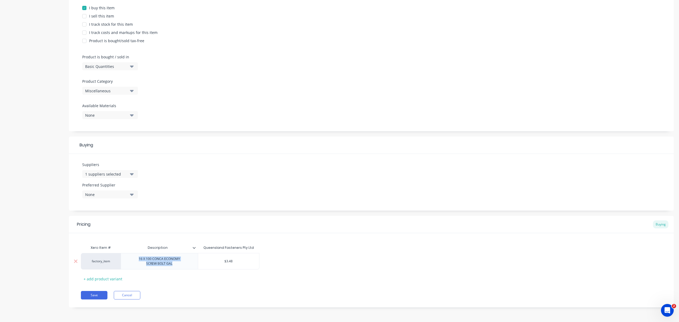
click at [187, 256] on div "16 X 100 CONCA ECONOMY SCREW BOLT GAL" at bounding box center [159, 261] width 77 height 16
type textarea "x"
type input "Description"
drag, startPoint x: 178, startPoint y: 247, endPoint x: 171, endPoint y: 257, distance: 12.0
click at [174, 254] on div "16 X 100 CONCA ECONOMY SCREW BOLT GAL" at bounding box center [159, 261] width 77 height 16
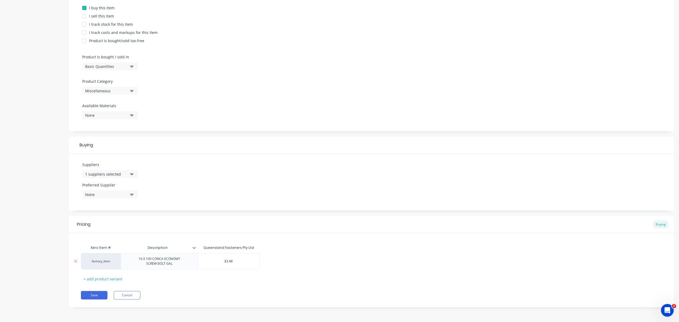
click at [181, 265] on div "16 X 100 CONCA ECONOMY SCREW BOLT GAL" at bounding box center [159, 261] width 50 height 12
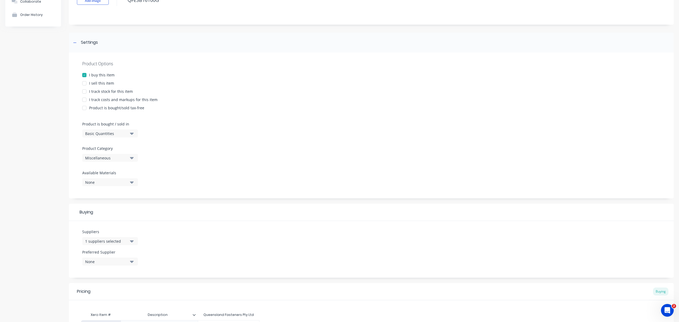
scroll to position [0, 0]
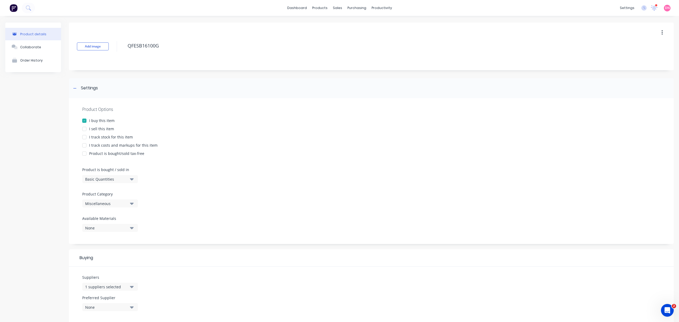
drag, startPoint x: 169, startPoint y: 47, endPoint x: 86, endPoint y: 41, distance: 82.9
click at [86, 41] on div "Add image QFESB16100G" at bounding box center [371, 47] width 604 height 48
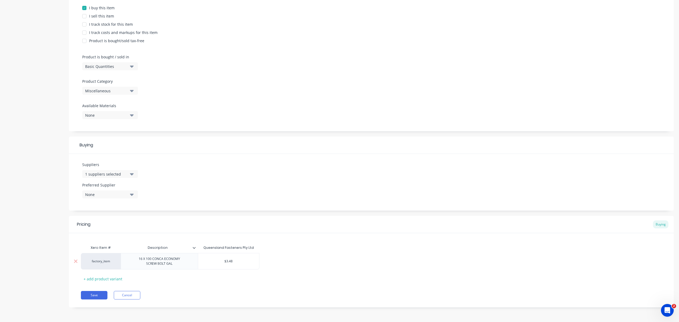
type textarea "x"
click at [178, 262] on div "16 X 100 CONCA ECONOMY SCREW BOLT GAL" at bounding box center [159, 261] width 50 height 12
click at [162, 265] on div "16 X 100 CONCA ECONOMY SCREW BOLT GAL QFESB16100G" at bounding box center [159, 261] width 57 height 12
drag, startPoint x: 164, startPoint y: 264, endPoint x: 134, endPoint y: 259, distance: 30.2
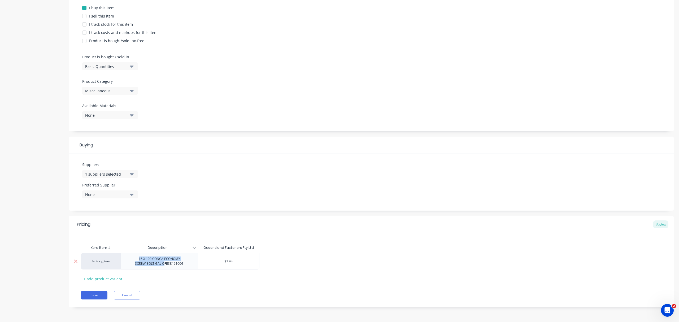
click at [134, 259] on div "16 X 100 CONCA ECONOMY SCREW BOLT GAL QFESB16100G" at bounding box center [159, 261] width 57 height 12
copy div "16 X 100 CONCA ECONOMY SCREW BOLT GAL Q"
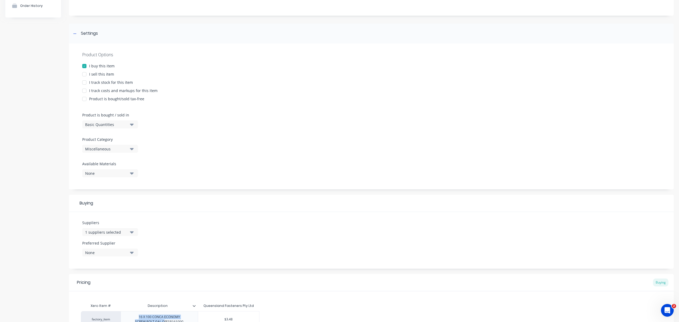
scroll to position [0, 0]
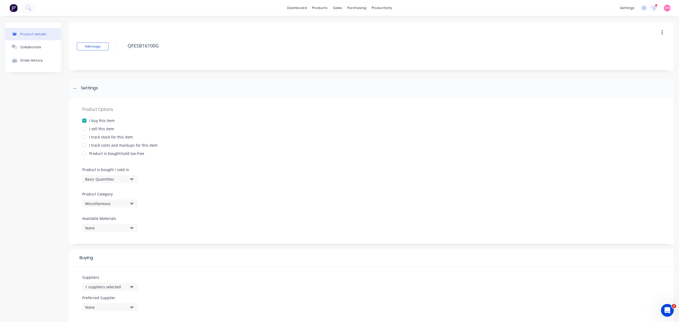
drag, startPoint x: 166, startPoint y: 48, endPoint x: 46, endPoint y: 33, distance: 121.0
click at [46, 33] on div "Product details Collaborate Order History Add image QFESB16100G Settings Produc…" at bounding box center [339, 225] width 668 height 405
paste textarea "16 X 100 CONCA ECONOMY SCREW BOLT GAL Q"
type textarea "x"
type textarea "16 X 100 CONCA ECONOMY SCREW BOLT GAL Q"
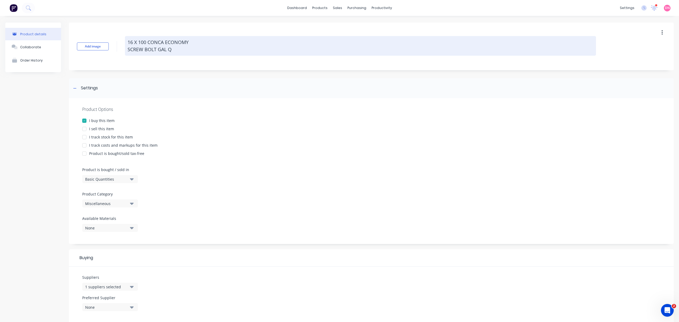
drag, startPoint x: 183, startPoint y: 49, endPoint x: 169, endPoint y: 49, distance: 14.1
click at [169, 49] on textarea "16 X 100 CONCA ECONOMY SCREW BOLT GAL Q" at bounding box center [360, 46] width 471 height 20
type textarea "x"
type textarea "16 X 100 CONCA ECONOMY SCREW BOLT GAL"
click at [128, 51] on textarea "16 X 100 CONCA ECONOMY SCREW BOLT GAL" at bounding box center [360, 46] width 471 height 20
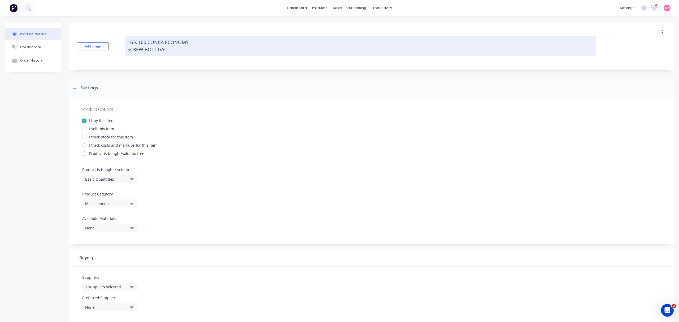
type textarea "x"
type textarea "16 X 100 CONCA ECONOMYSCREW BOLT GAL"
type textarea "x"
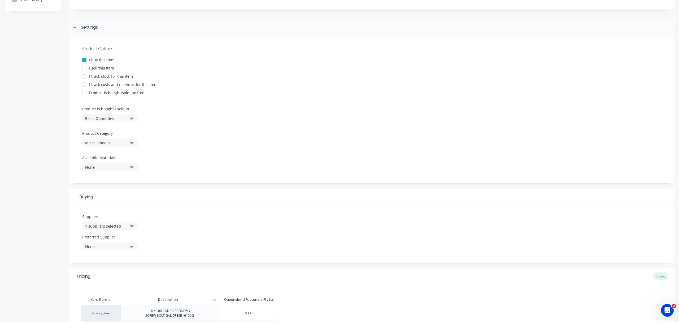
scroll to position [113, 0]
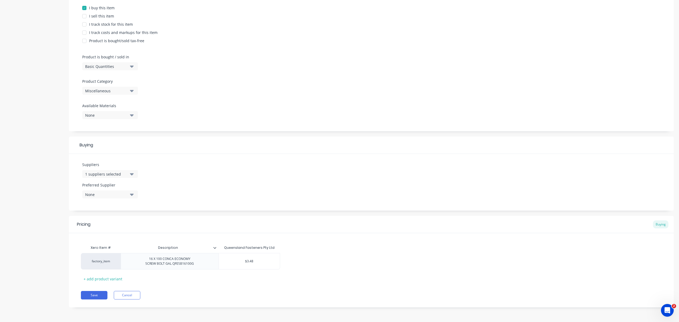
type textarea "16 X 100 CONCA ECONOMY SCREW BOLT GAL"
type textarea "x"
type textarea "16 X 100 CONCA ECONOMY SCREW BOLT GAL"
click at [125, 192] on div "None" at bounding box center [106, 195] width 42 height 6
click at [122, 223] on div "Queensland Fasteners Pty Ltd" at bounding box center [124, 224] width 53 height 6
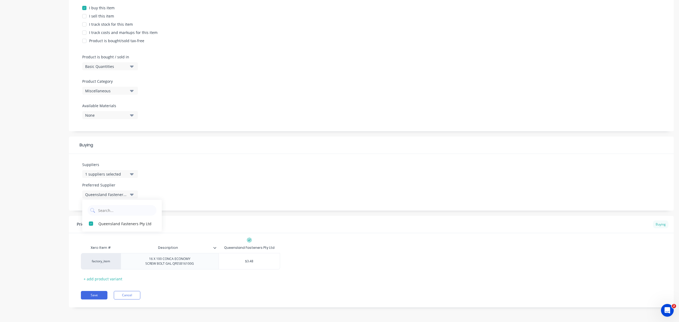
click at [655, 223] on div "Buying" at bounding box center [660, 224] width 15 height 8
click at [228, 247] on div "Queensland Fasteners Pty Ltd" at bounding box center [249, 247] width 50 height 5
click at [215, 248] on icon at bounding box center [214, 247] width 3 height 3
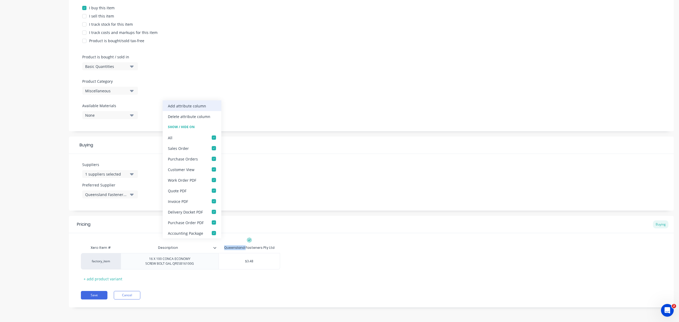
click at [205, 105] on div "Add attribute column" at bounding box center [187, 106] width 38 height 6
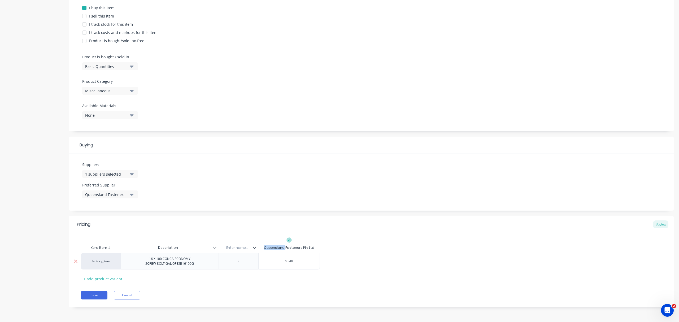
click at [194, 267] on div "16 X 100 CONCA ECONOMY SCREW BOLT GAL QFESB16100G" at bounding box center [170, 261] width 98 height 16
drag, startPoint x: 195, startPoint y: 264, endPoint x: 182, endPoint y: 267, distance: 13.1
click at [182, 267] on div "factory_item 16 X 100 CONCA ECONOMY SCREW BOLT GAL QFESB16100G $3.48" at bounding box center [371, 261] width 580 height 17
click at [171, 263] on div "16 X 100 CONCA ECONOMY SCREW BOLT GAL QFESB16100G" at bounding box center [169, 261] width 57 height 12
click at [172, 264] on div "16 X 100 CONCA ECONOMY SCREW BOLT GAL QFESB16100G" at bounding box center [169, 261] width 57 height 12
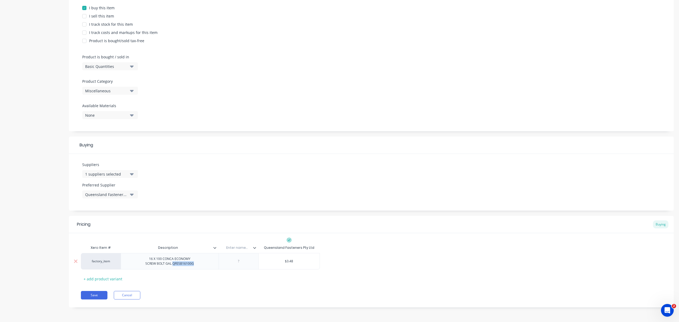
drag, startPoint x: 194, startPoint y: 265, endPoint x: 172, endPoint y: 266, distance: 21.8
click at [172, 266] on div "16 X 100 CONCA ECONOMY SCREW BOLT GAL QFESB16100G" at bounding box center [169, 261] width 57 height 12
type textarea "x"
click at [239, 262] on div "factory_item 16 X 100 CONCA ECONOMY SCREW BOLT GAL $3.48" at bounding box center [200, 261] width 239 height 16
paste div
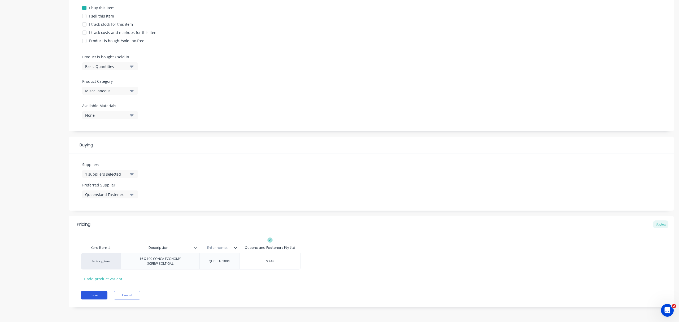
click at [96, 295] on button "Save" at bounding box center [94, 295] width 27 height 8
type textarea "x"
click at [224, 245] on input "text" at bounding box center [217, 247] width 37 height 5
type input "Supplier Code"
click at [122, 90] on div "Miscellaneous" at bounding box center [106, 91] width 42 height 6
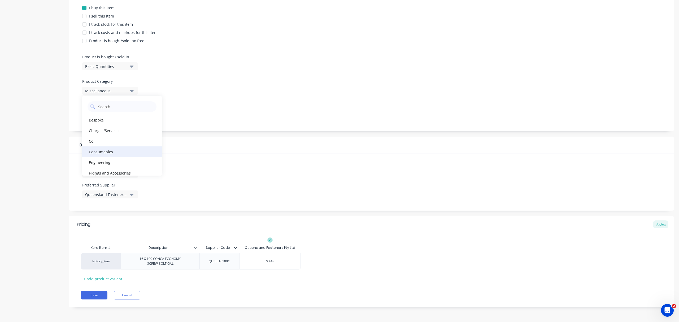
scroll to position [35, 0]
click at [127, 134] on div "Fixings and Accessories" at bounding box center [122, 137] width 80 height 11
click at [99, 294] on button "Save" at bounding box center [94, 295] width 27 height 8
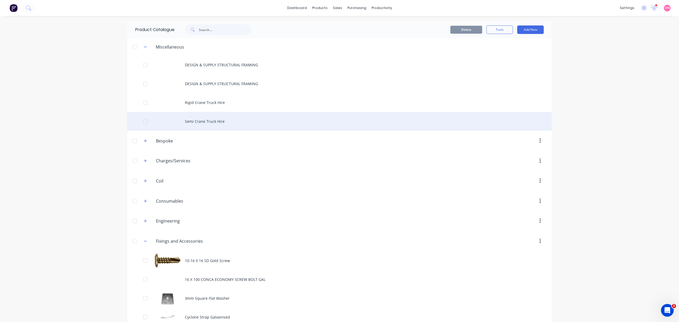
click at [283, 125] on div "Semi Crane Truck Hire" at bounding box center [339, 121] width 424 height 19
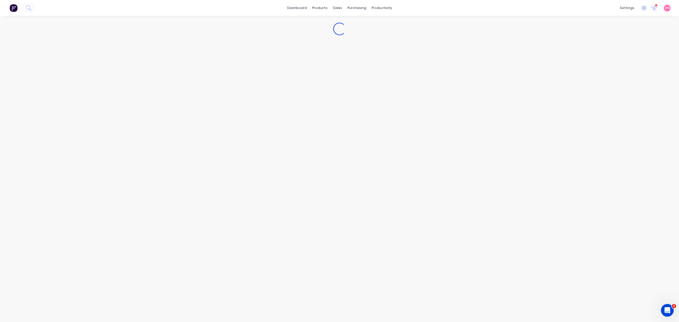
type textarea "x"
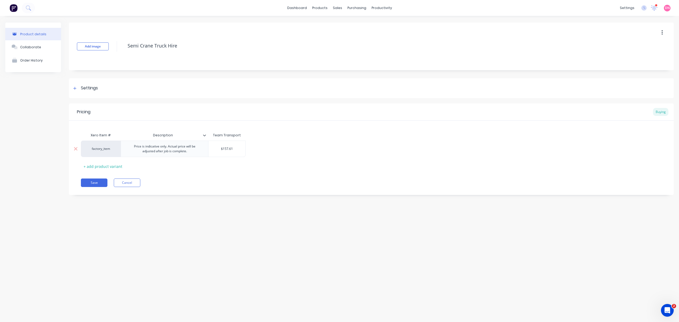
type input "$157.61"
drag, startPoint x: 236, startPoint y: 149, endPoint x: 208, endPoint y: 149, distance: 28.4
click at [208, 149] on input "$157.61" at bounding box center [226, 148] width 37 height 5
click at [662, 28] on button "button" at bounding box center [661, 33] width 12 height 10
click at [646, 55] on div "Delete" at bounding box center [642, 57] width 41 height 8
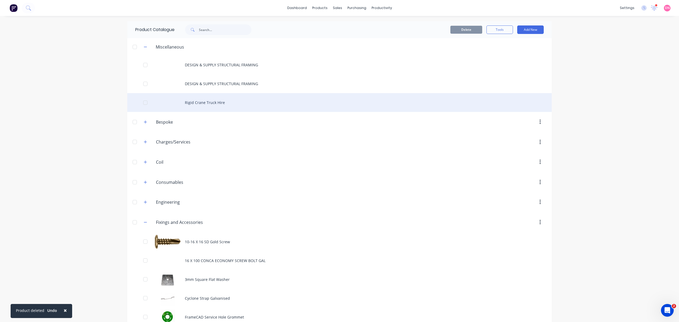
click at [223, 106] on div "Rigid Crane Truck Hire" at bounding box center [339, 102] width 424 height 19
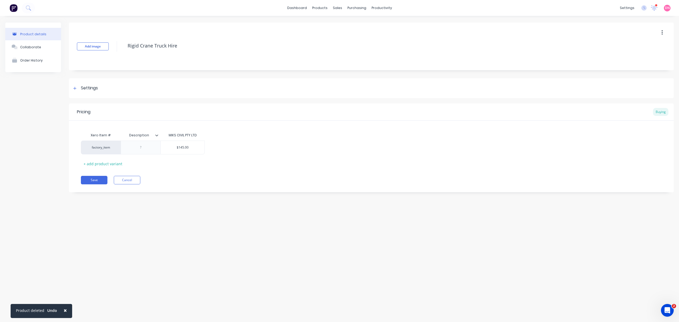
click at [662, 32] on button "button" at bounding box center [661, 33] width 12 height 10
click at [648, 57] on div "Delete" at bounding box center [642, 57] width 41 height 8
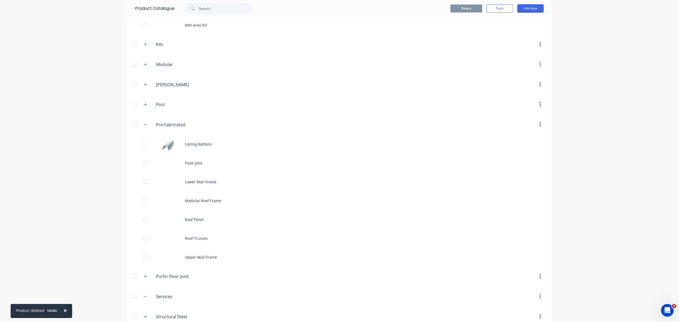
scroll to position [644, 0]
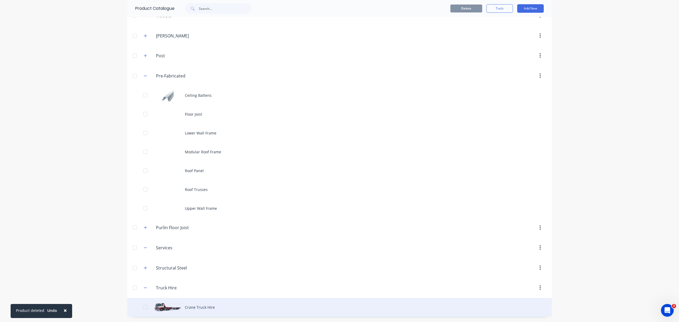
click at [201, 306] on div "Crane Truck Hire" at bounding box center [339, 307] width 424 height 19
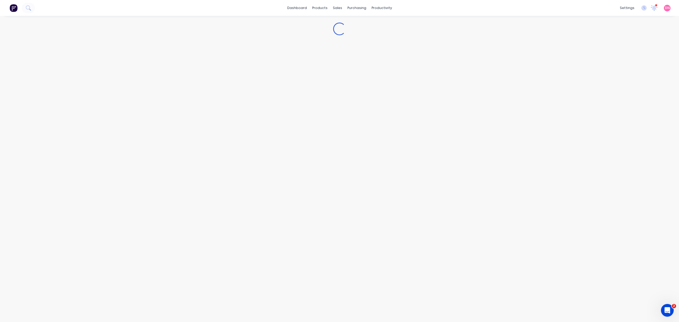
type textarea "x"
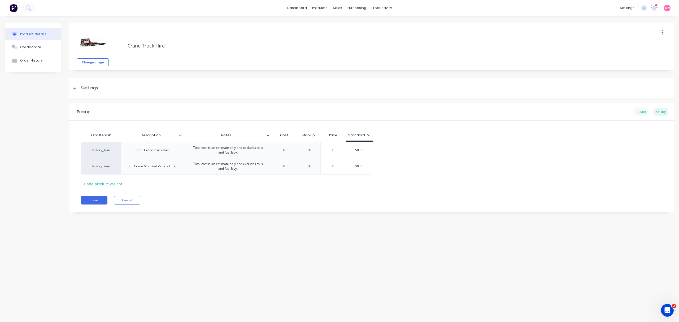
click at [649, 111] on div "Buying Selling" at bounding box center [650, 112] width 34 height 8
click at [644, 111] on div "Buying" at bounding box center [640, 112] width 15 height 8
type input "$0.00"
click at [289, 150] on input "$0.00" at bounding box center [288, 148] width 32 height 5
type textarea "x"
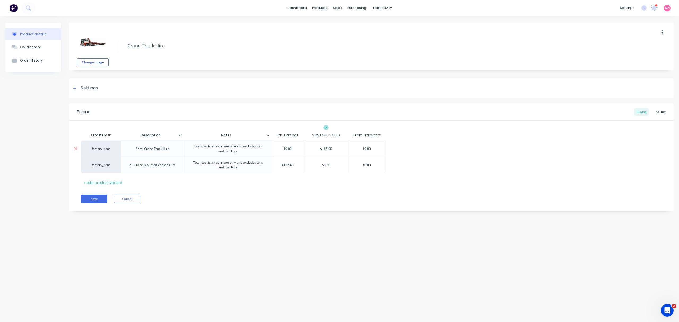
type input "1"
type textarea "x"
type input "15"
type textarea "x"
type input "157"
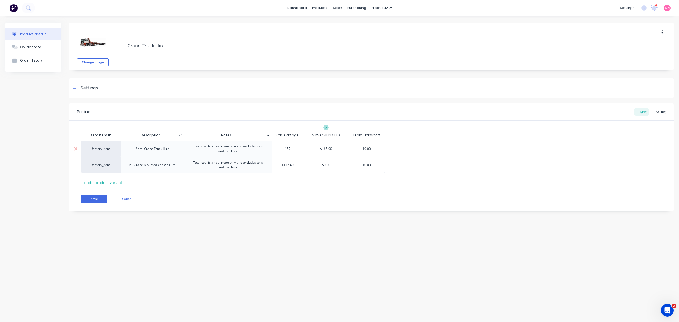
type textarea "x"
type input "157."
type textarea "x"
type input "157.6"
type textarea "x"
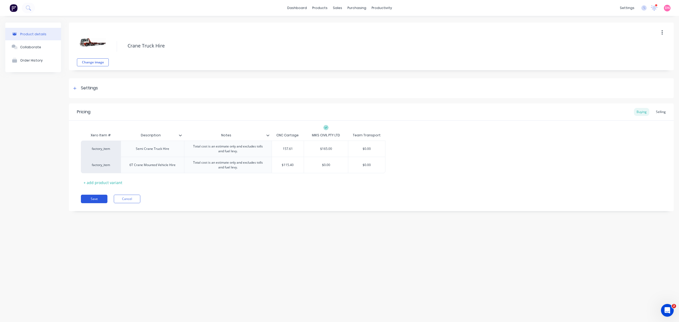
type input "157.61"
click at [99, 200] on button "Save" at bounding box center [94, 199] width 27 height 8
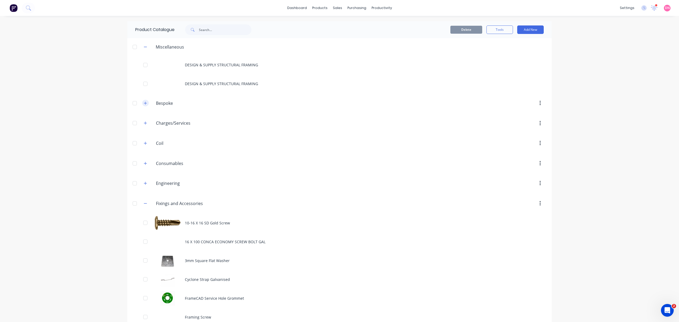
click at [144, 103] on icon "button" at bounding box center [145, 103] width 3 height 4
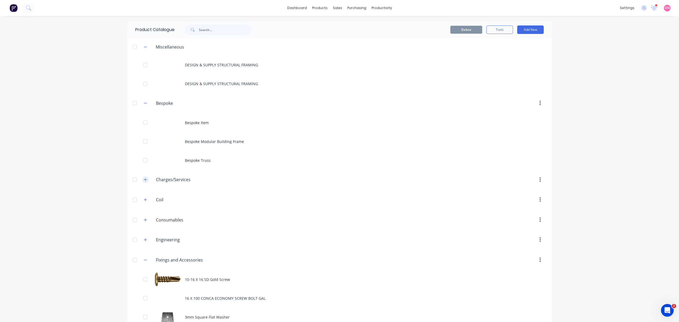
click at [144, 181] on icon "button" at bounding box center [145, 179] width 3 height 3
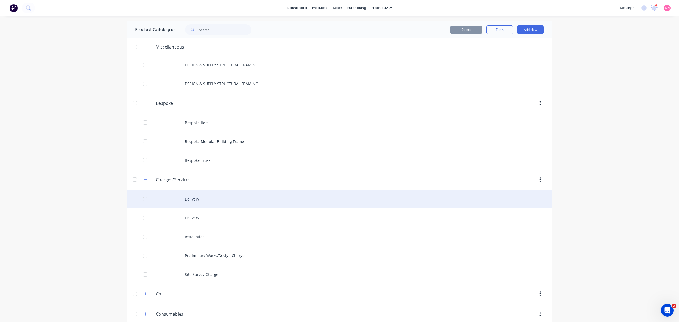
click at [162, 197] on div "Delivery" at bounding box center [339, 199] width 424 height 19
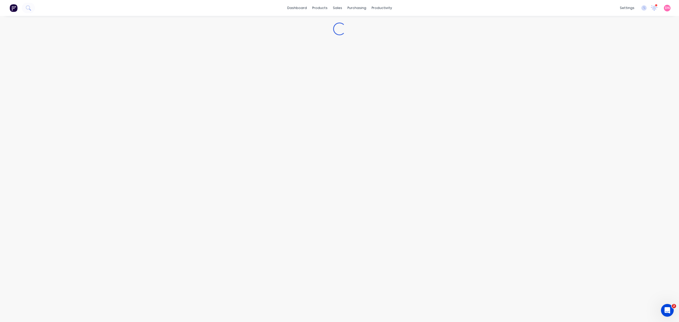
type textarea "x"
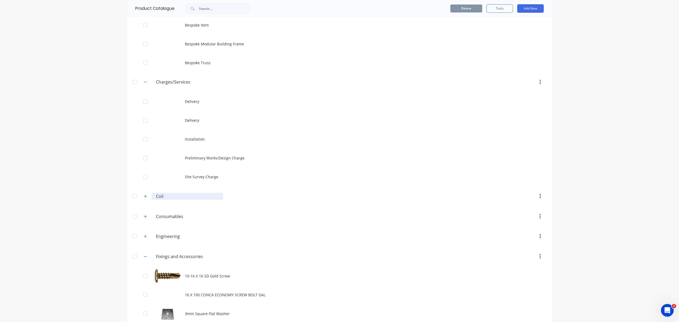
scroll to position [141, 0]
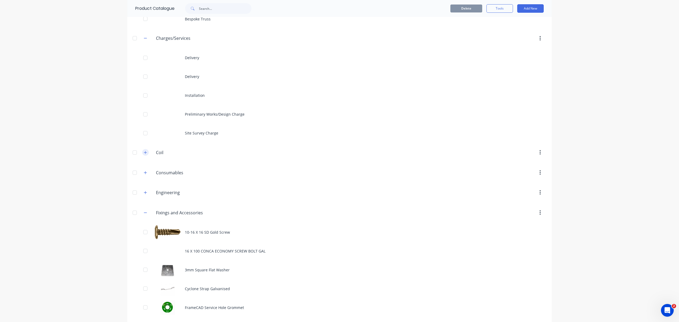
click at [144, 154] on icon "button" at bounding box center [145, 153] width 3 height 4
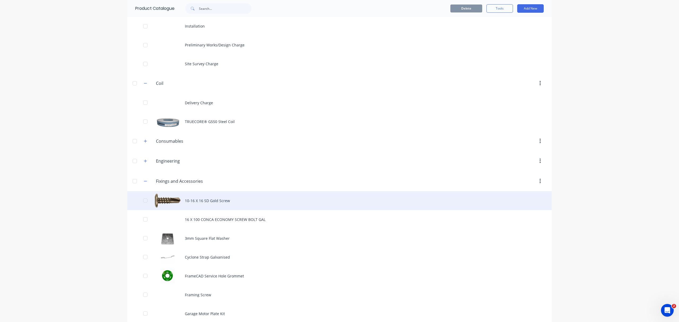
scroll to position [212, 0]
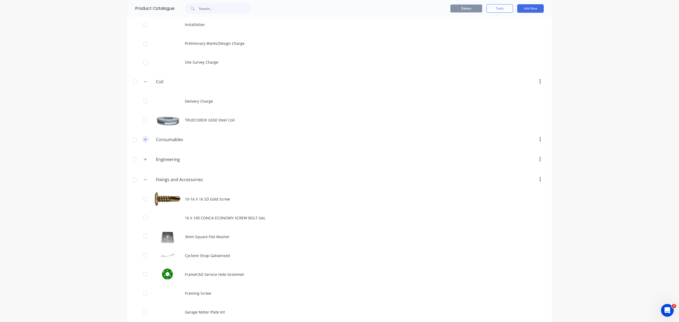
click at [144, 140] on button "button" at bounding box center [145, 139] width 7 height 7
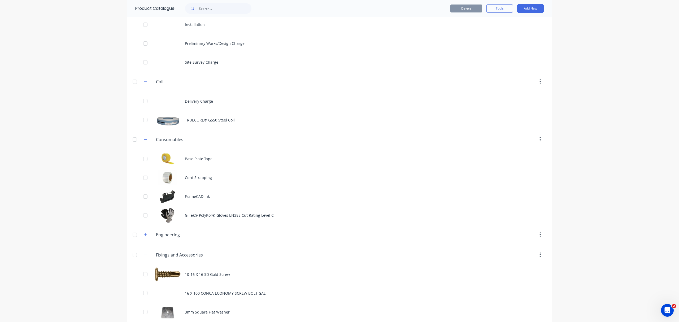
drag, startPoint x: 144, startPoint y: 140, endPoint x: 365, endPoint y: 134, distance: 220.4
click at [365, 134] on header "Consumables Consumables" at bounding box center [339, 139] width 424 height 20
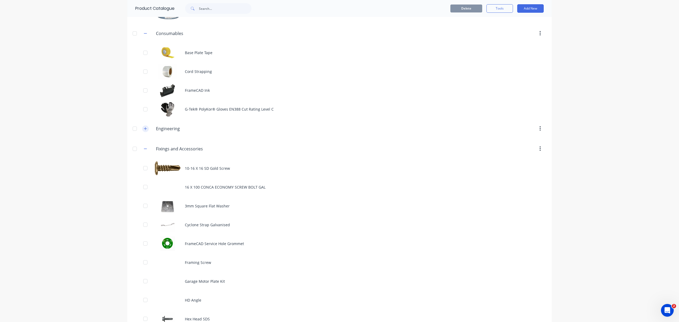
click at [143, 131] on button "button" at bounding box center [145, 128] width 7 height 7
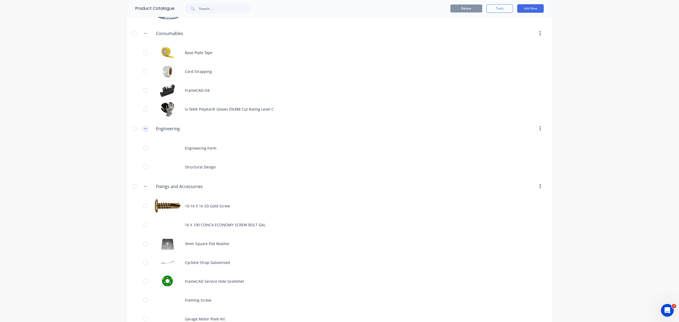
click at [143, 131] on button "button" at bounding box center [145, 128] width 7 height 7
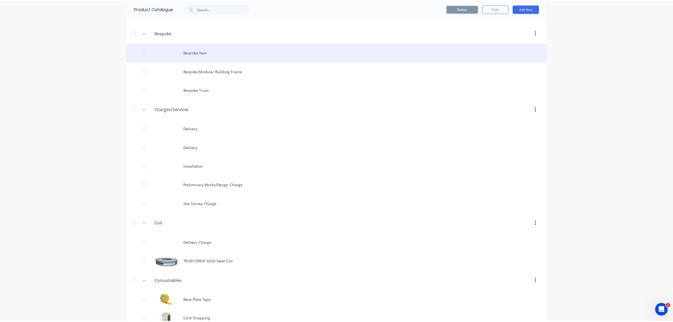
scroll to position [0, 0]
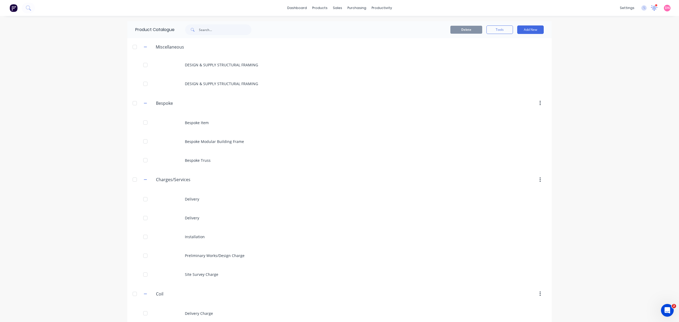
click at [650, 8] on icon at bounding box center [653, 8] width 7 height 6
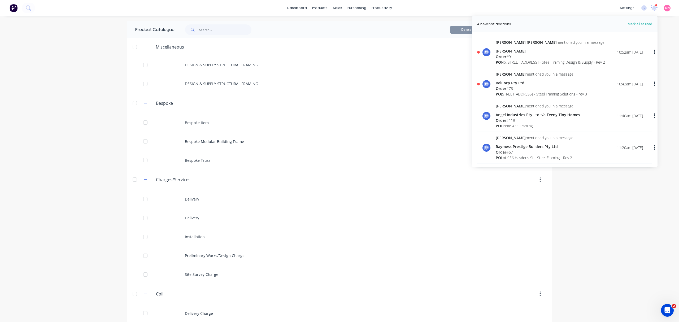
click at [590, 56] on div "Order # 91" at bounding box center [549, 57] width 109 height 6
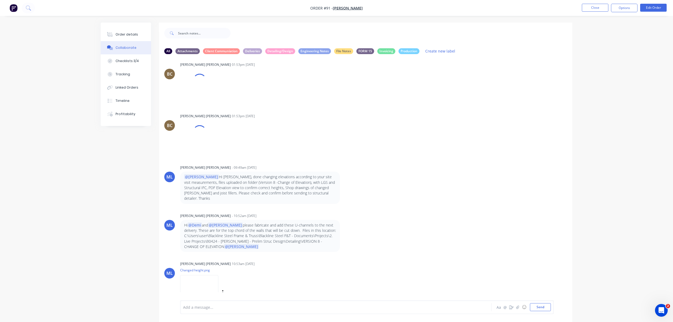
scroll to position [3931, 0]
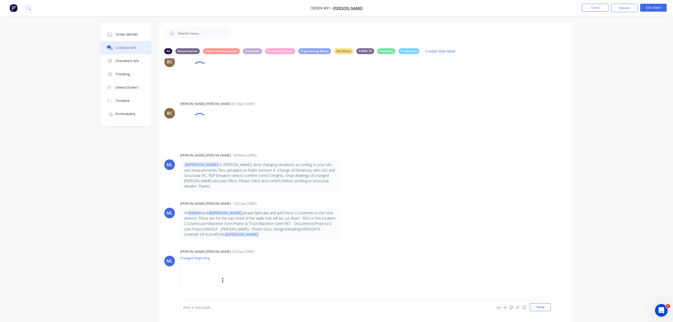
click at [205, 282] on img at bounding box center [199, 280] width 38 height 35
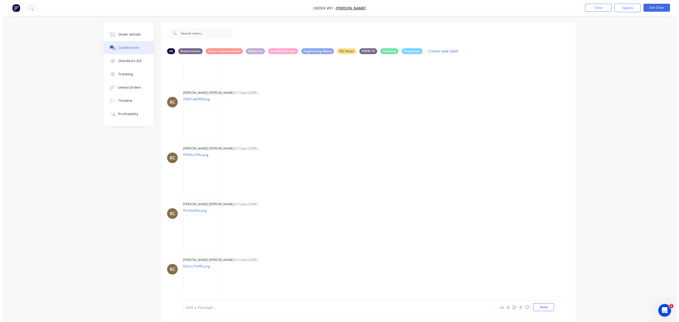
scroll to position [4143, 0]
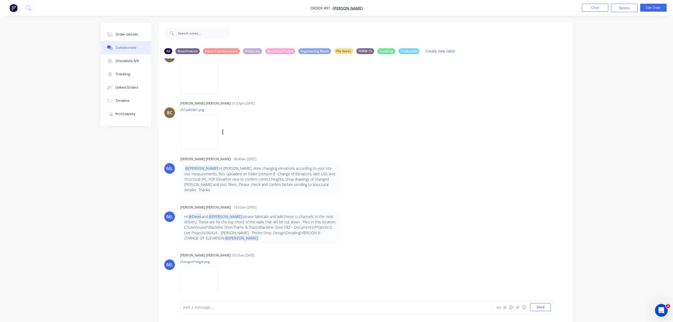
click at [202, 134] on img at bounding box center [199, 132] width 38 height 35
click at [215, 284] on img at bounding box center [199, 283] width 38 height 35
click at [625, 3] on nav "Order #91 - [PERSON_NAME] Close Options Edit Order" at bounding box center [336, 8] width 673 height 16
click at [625, 6] on button "Options" at bounding box center [624, 8] width 27 height 8
click at [10, 7] on img "button" at bounding box center [14, 8] width 8 height 8
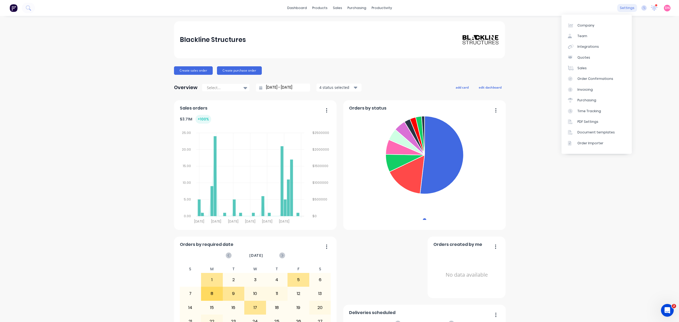
click at [619, 9] on div "settings" at bounding box center [627, 8] width 20 height 8
click at [388, 33] on link "Planner" at bounding box center [399, 36] width 70 height 11
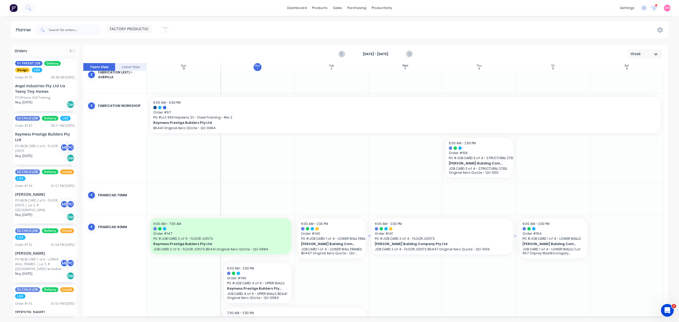
scroll to position [144, 0]
click at [408, 54] on icon "Next page" at bounding box center [409, 54] width 6 height 6
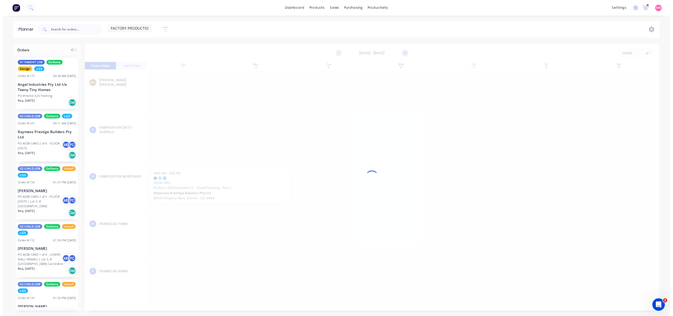
scroll to position [0, 0]
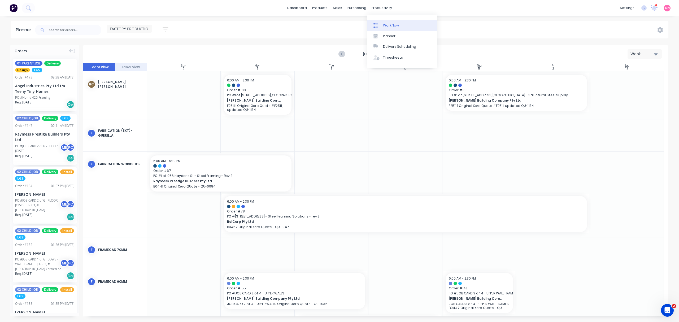
click at [389, 24] on div "Workflow" at bounding box center [391, 25] width 16 height 5
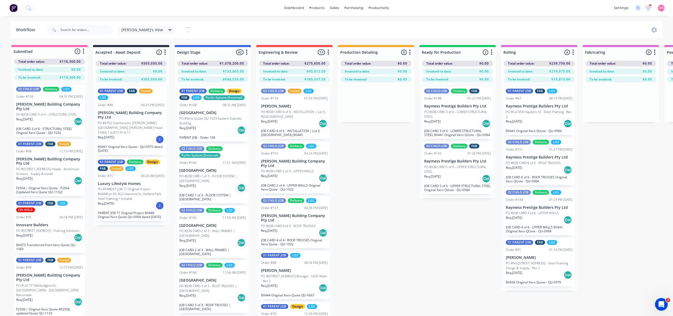
click at [296, 177] on div "Req. [DATE] Del" at bounding box center [294, 178] width 67 height 9
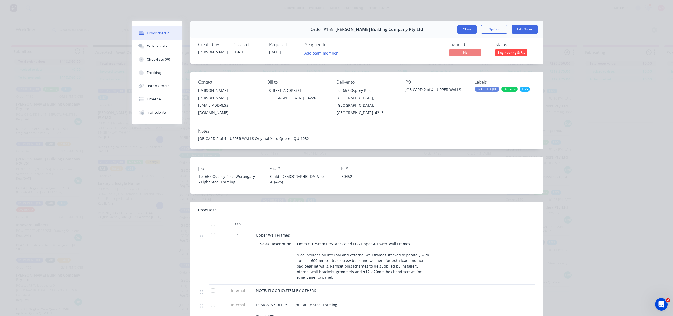
click at [465, 31] on button "Close" at bounding box center [466, 29] width 19 height 8
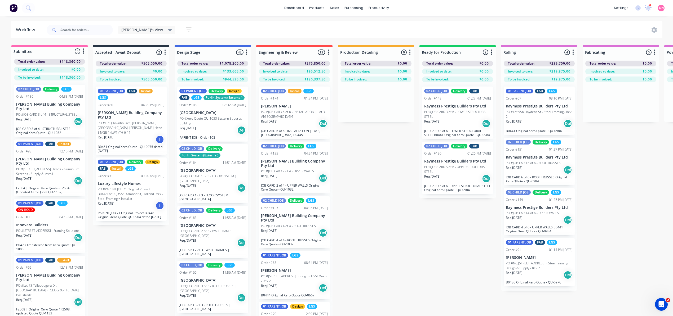
click at [283, 174] on div "Req. [DATE] Del" at bounding box center [294, 178] width 67 height 9
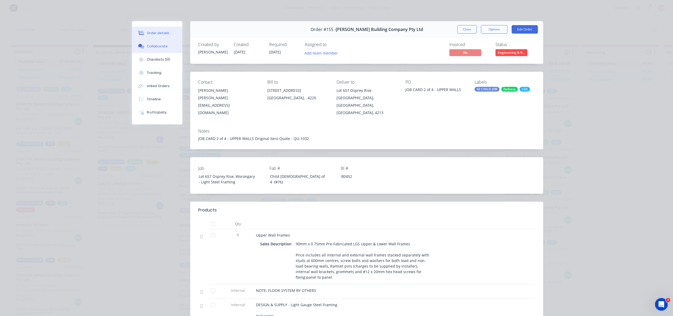
click at [155, 48] on div "Collaborate" at bounding box center [157, 46] width 21 height 5
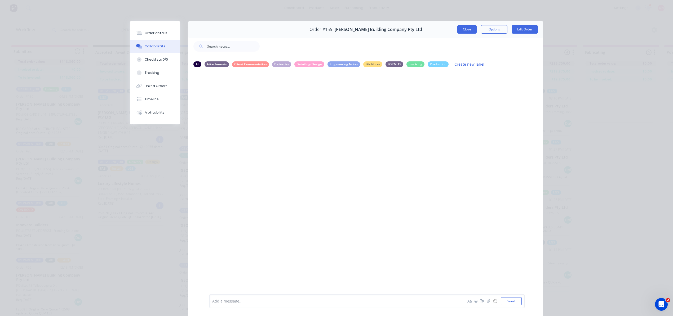
click at [469, 28] on button "Close" at bounding box center [466, 29] width 19 height 8
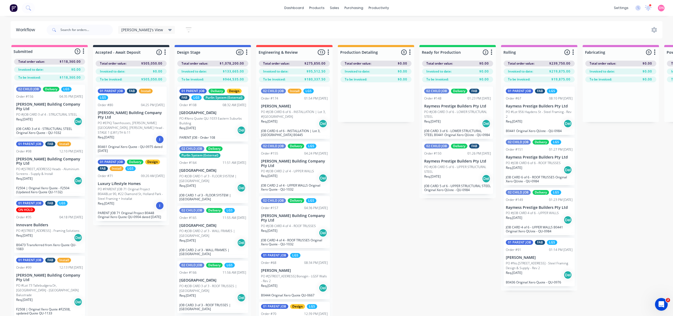
scroll to position [35, 0]
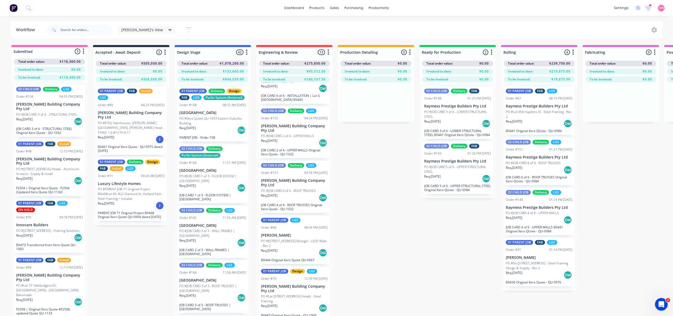
click at [310, 297] on p "PO #Lot [STREET_ADDRESS] Heads - Steel Framing" at bounding box center [294, 299] width 67 height 10
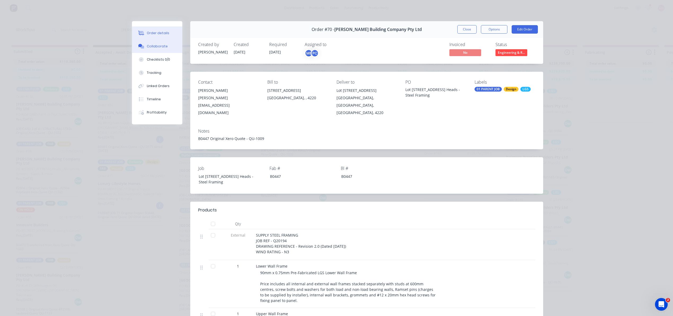
click at [152, 48] on div "Collaborate" at bounding box center [157, 46] width 21 height 5
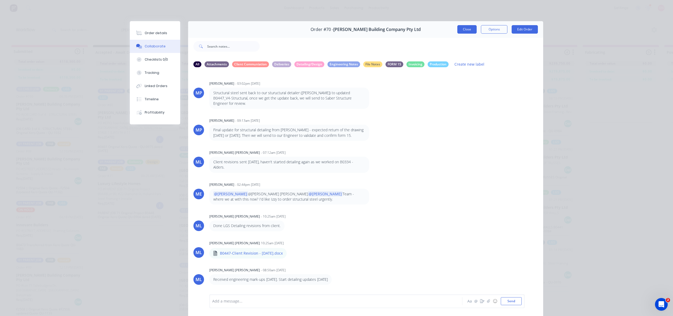
click at [471, 31] on button "Close" at bounding box center [466, 29] width 19 height 8
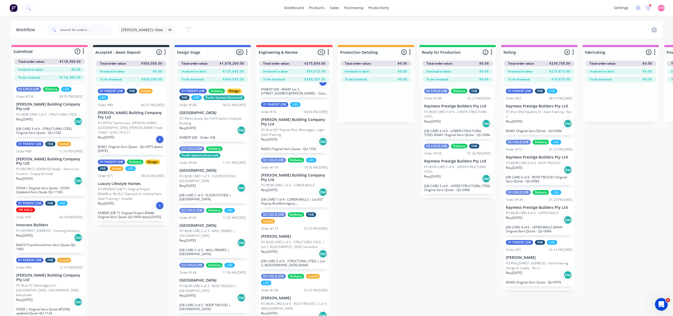
scroll to position [318, 0]
click at [292, 127] on p "PO #Lot 657 Osprey Rise, Worongary - Light Steel Framing" at bounding box center [294, 132] width 67 height 10
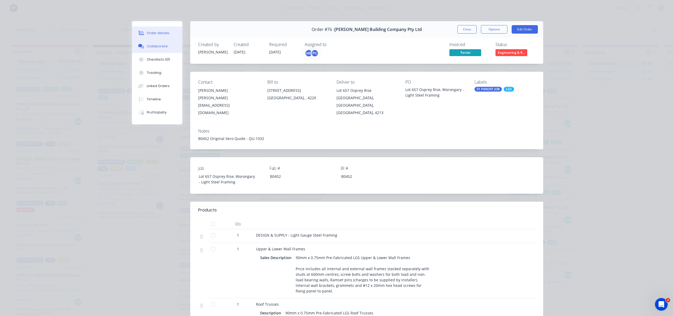
click at [158, 50] on button "Collaborate" at bounding box center [157, 46] width 50 height 13
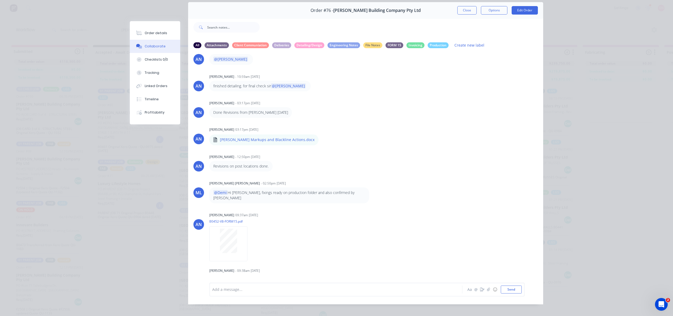
scroll to position [30, 0]
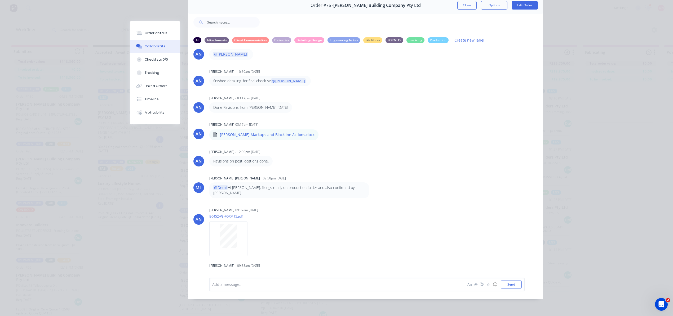
click at [273, 279] on div "Add a message... Aa @ ☺ Send" at bounding box center [366, 285] width 315 height 14
click at [224, 288] on div at bounding box center [329, 285] width 232 height 6
click at [508, 285] on button "Send" at bounding box center [511, 285] width 21 height 8
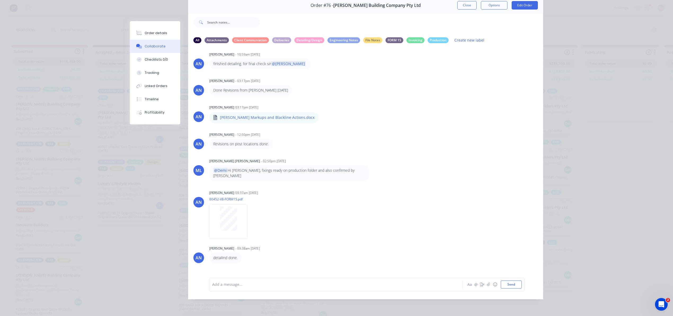
scroll to position [292, 0]
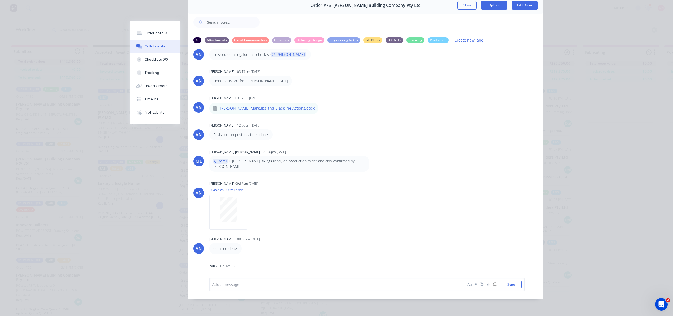
click at [485, 1] on button "Options" at bounding box center [494, 5] width 27 height 8
click at [168, 56] on button "Checklists 0/0" at bounding box center [155, 59] width 50 height 13
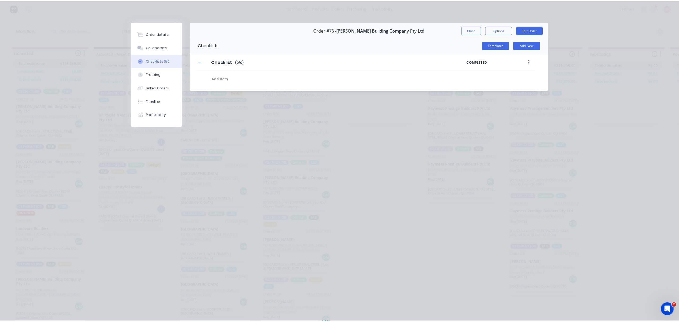
scroll to position [0, 0]
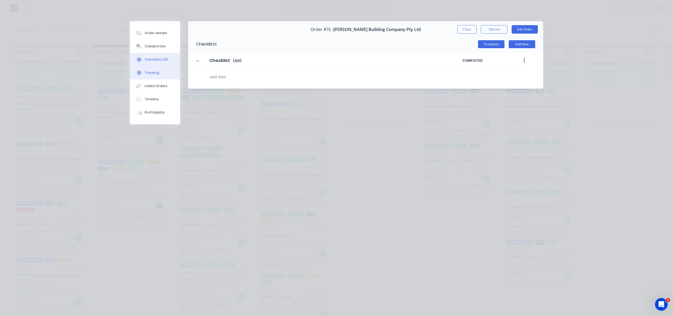
click at [167, 72] on button "Tracking" at bounding box center [155, 72] width 50 height 13
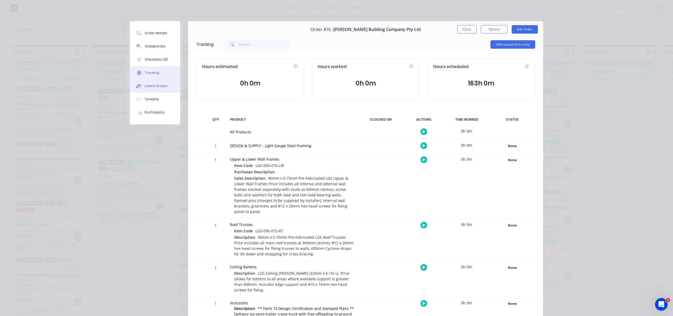
click at [165, 84] on button "Linked Orders" at bounding box center [155, 86] width 50 height 13
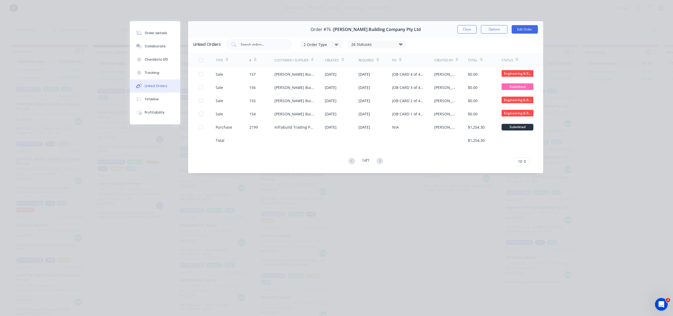
click at [165, 90] on button "Linked Orders" at bounding box center [155, 86] width 50 height 13
click at [469, 30] on button "Close" at bounding box center [466, 29] width 19 height 8
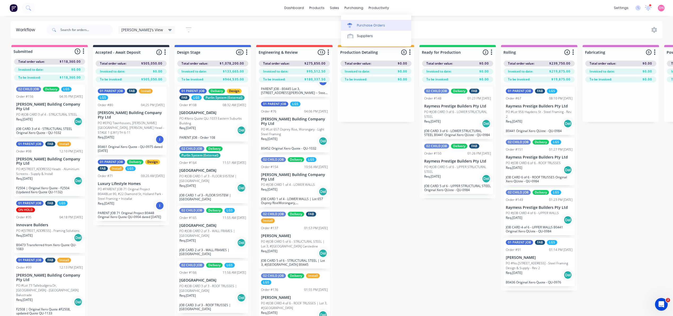
click at [356, 23] on link "Purchase Orders" at bounding box center [376, 25] width 70 height 11
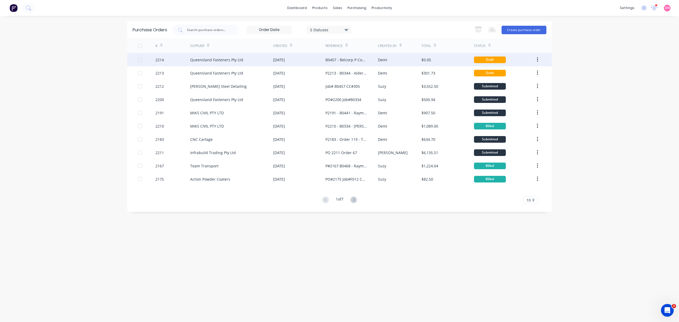
click at [230, 62] on div "Queensland Fasteners Pty Ltd" at bounding box center [216, 60] width 53 height 6
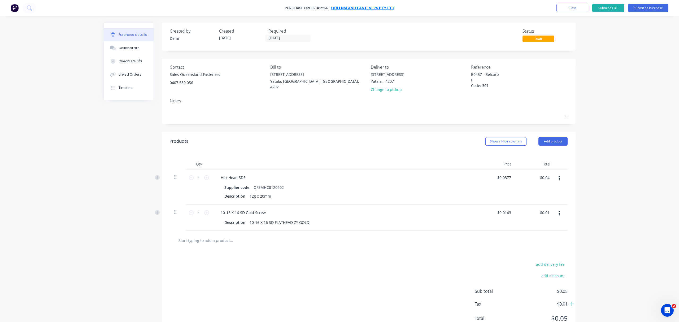
click at [369, 6] on link "Queensland Fasteners Pty Ltd" at bounding box center [362, 7] width 63 height 5
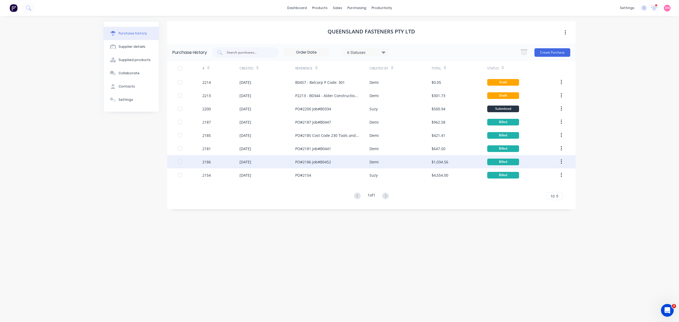
click at [350, 162] on div "PO#2186 Job#B0452" at bounding box center [332, 161] width 74 height 13
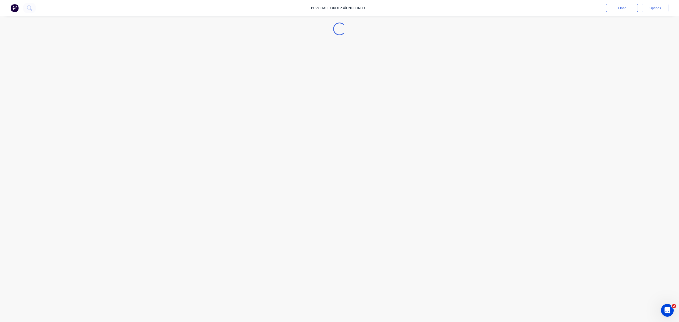
type textarea "x"
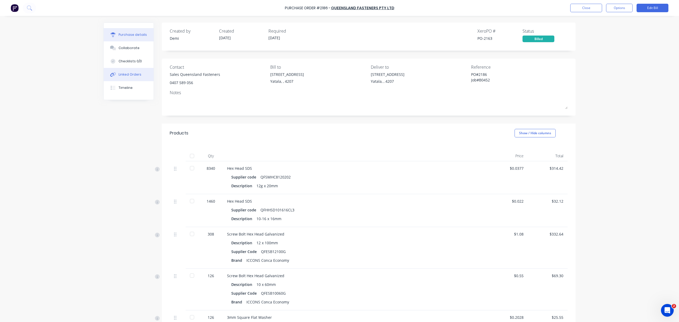
click at [139, 71] on button "Linked Orders" at bounding box center [129, 74] width 50 height 13
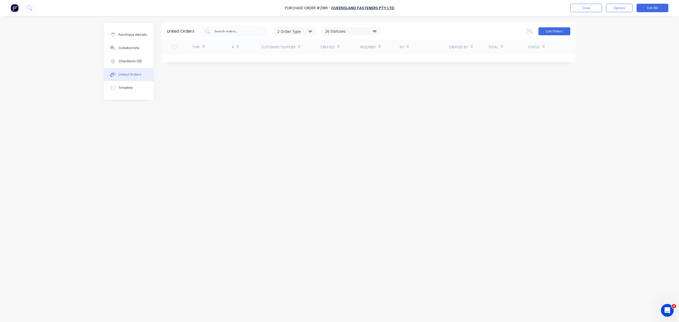
click at [552, 30] on button "Link Orders" at bounding box center [554, 31] width 32 height 8
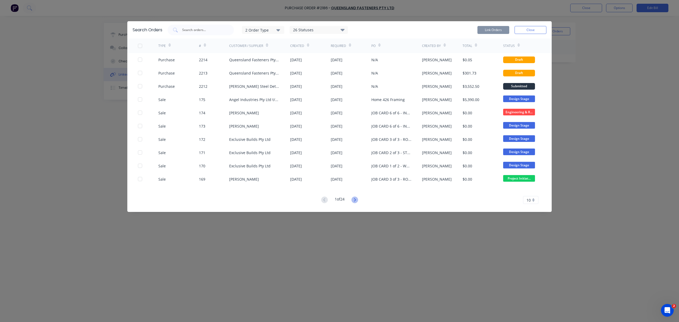
click at [354, 198] on icon at bounding box center [354, 199] width 7 height 7
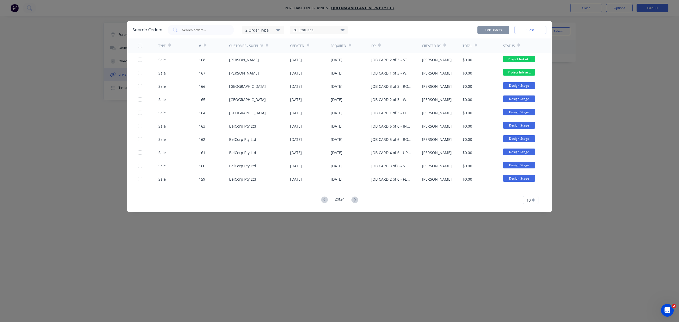
click at [354, 198] on icon at bounding box center [354, 199] width 7 height 7
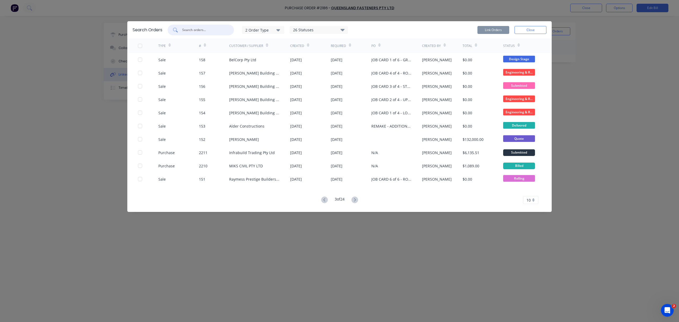
click at [189, 30] on input "text" at bounding box center [204, 29] width 44 height 5
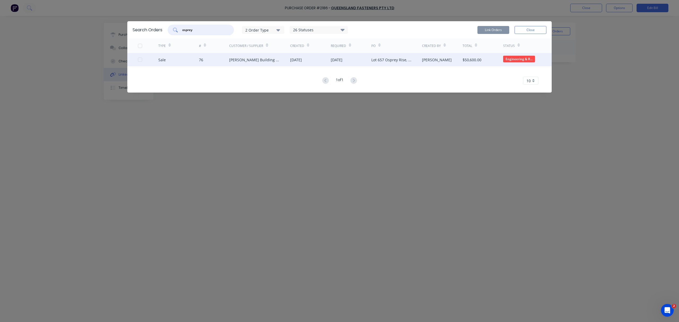
click at [138, 59] on div at bounding box center [140, 59] width 11 height 11
type input "osprey"
click at [487, 28] on button "Link Orders" at bounding box center [493, 30] width 32 height 8
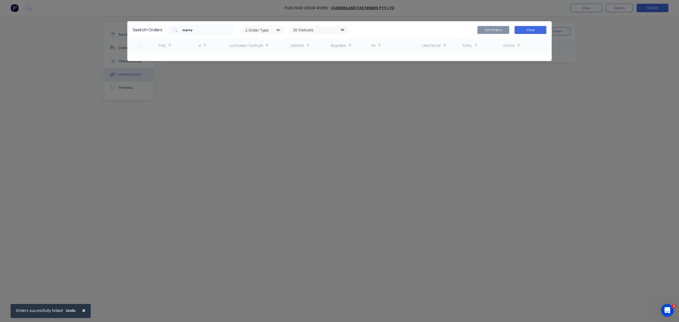
click at [538, 31] on button "Close" at bounding box center [530, 30] width 32 height 8
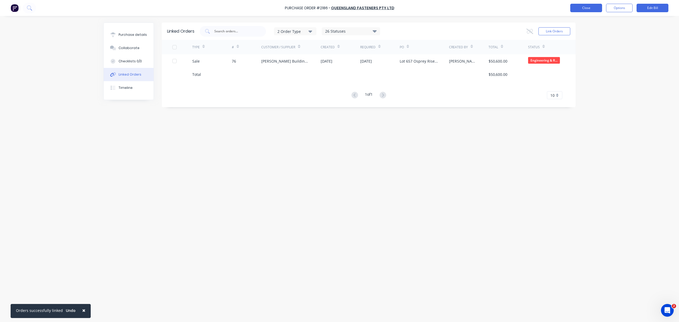
click at [598, 7] on button "Close" at bounding box center [586, 8] width 32 height 8
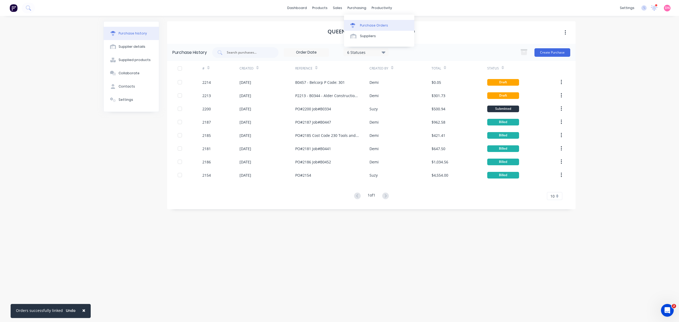
click at [357, 26] on div at bounding box center [354, 25] width 8 height 5
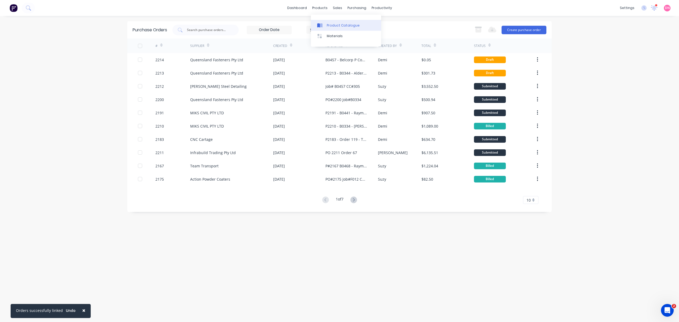
click at [320, 26] on icon at bounding box center [321, 25] width 3 height 4
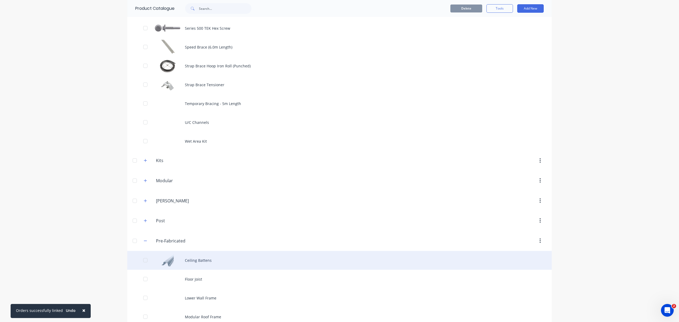
scroll to position [742, 0]
click at [190, 257] on div "Ceiling Battens" at bounding box center [339, 258] width 424 height 19
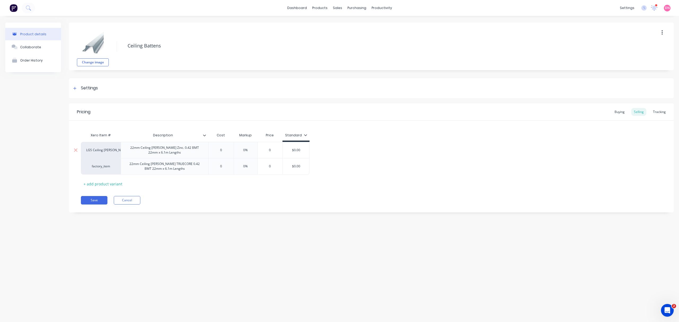
type textarea "x"
click at [666, 113] on div "Tracking" at bounding box center [659, 112] width 18 height 8
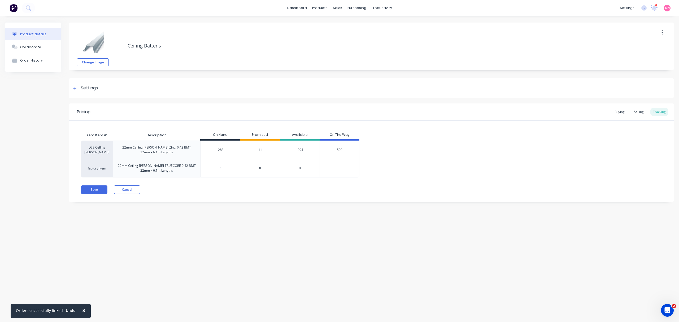
drag, startPoint x: 228, startPoint y: 152, endPoint x: 168, endPoint y: 151, distance: 60.2
click at [168, 151] on div "LGS Ceiling [PERSON_NAME] 22mm Ceiling [PERSON_NAME] Zinc. 0.42 BMT 22mm x 6.1m…" at bounding box center [220, 149] width 278 height 18
type input "40"
type textarea "x"
type input "40"
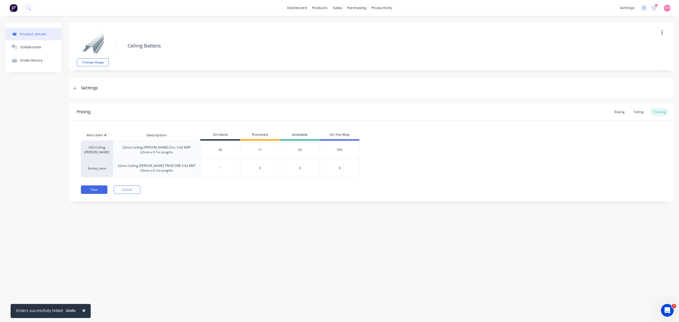
click at [223, 195] on div "Pricing Buying Selling Tracking Xero Item # Description On Hand Promised Availa…" at bounding box center [371, 152] width 604 height 98
click at [259, 149] on span "11" at bounding box center [260, 149] width 4 height 5
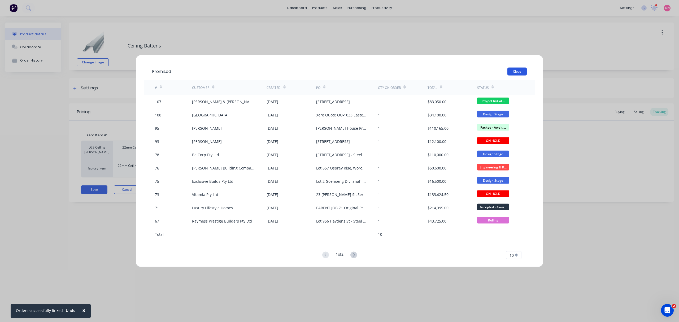
click at [520, 70] on button "Close" at bounding box center [516, 72] width 19 height 8
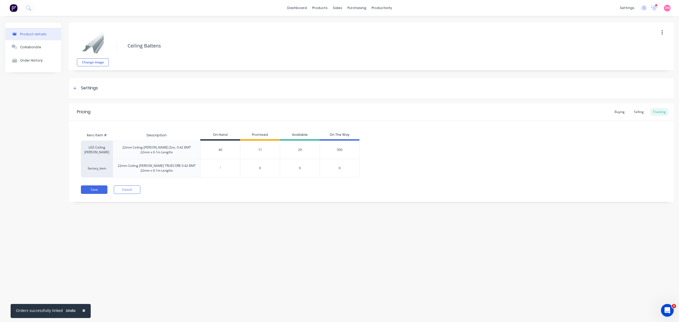
click at [263, 151] on div "11" at bounding box center [260, 149] width 40 height 18
click at [89, 189] on button "Save" at bounding box center [94, 189] width 27 height 8
type textarea "x"
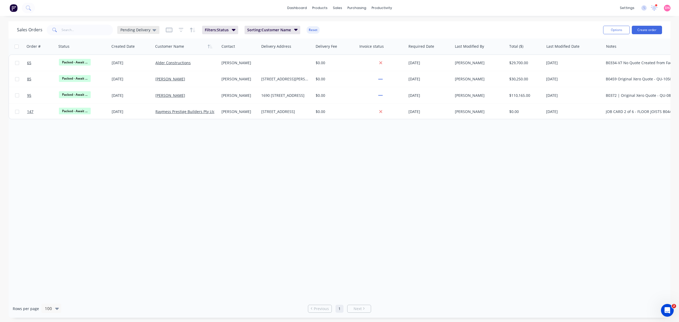
click at [146, 31] on span "Pending Delivery" at bounding box center [135, 30] width 30 height 6
click at [152, 95] on button "[PERSON_NAME]'s View" at bounding box center [149, 96] width 60 height 6
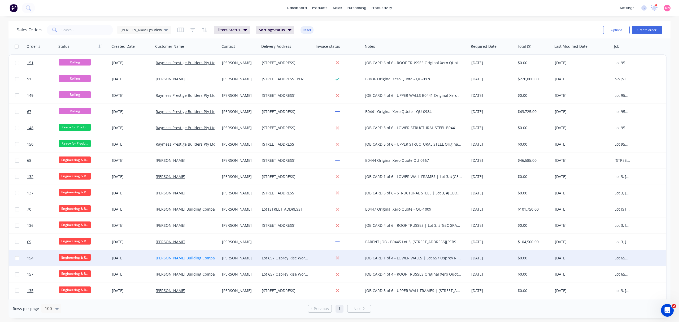
click at [188, 257] on link "[PERSON_NAME] Building Company Pty Ltd" at bounding box center [194, 257] width 76 height 5
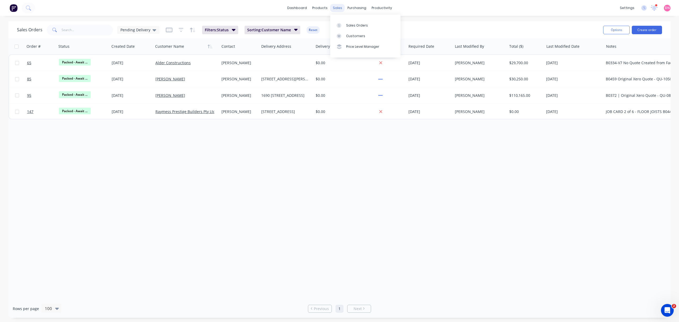
click at [336, 8] on div "sales" at bounding box center [337, 8] width 15 height 8
click at [342, 23] on div at bounding box center [340, 25] width 8 height 5
click at [146, 31] on span "Pending Delivery" at bounding box center [135, 30] width 30 height 6
click at [144, 72] on button "None" at bounding box center [149, 75] width 60 height 6
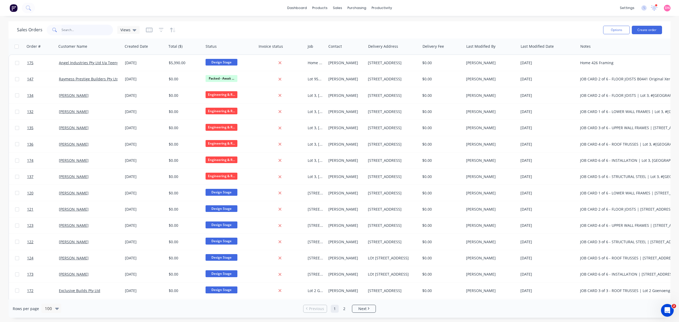
click at [83, 31] on input "text" at bounding box center [87, 30] width 52 height 11
type input "osprey"
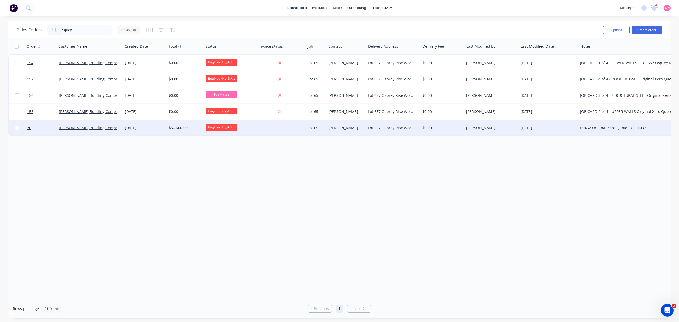
click at [227, 131] on div "Engineering & R..." at bounding box center [228, 128] width 46 height 8
click at [265, 128] on div at bounding box center [279, 128] width 43 height 5
